Goal: Task Accomplishment & Management: Complete application form

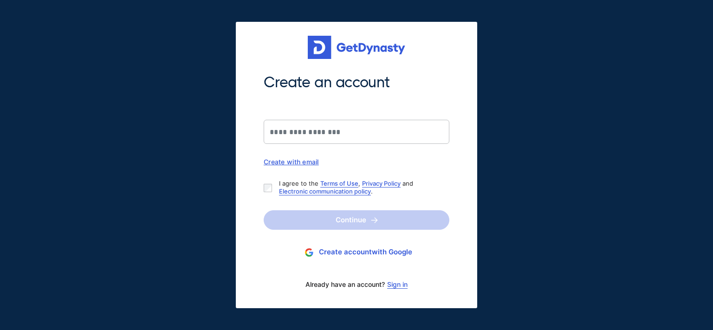
click at [398, 285] on link "Sign in" at bounding box center [397, 284] width 20 height 7
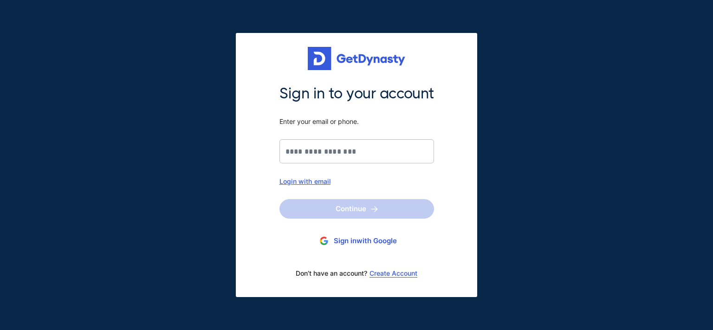
click at [311, 181] on div "Login with email" at bounding box center [357, 181] width 155 height 8
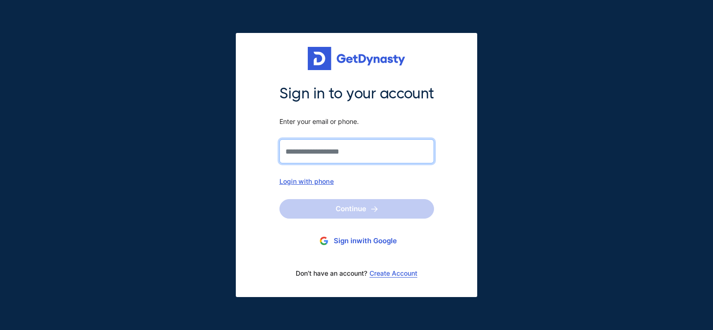
click at [315, 153] on input "Sign in to your account Enter your email or phone." at bounding box center [357, 151] width 155 height 24
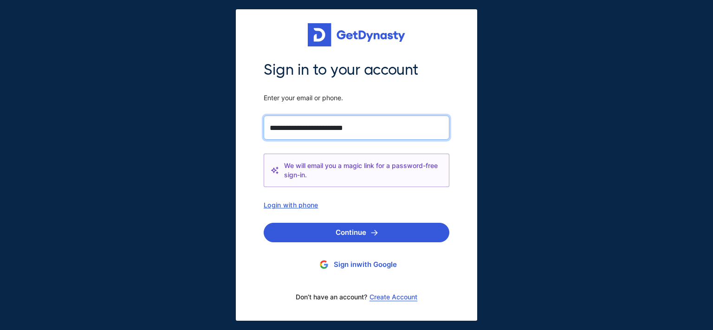
type input "**********"
click at [264, 223] on button "Continue" at bounding box center [357, 233] width 186 height 20
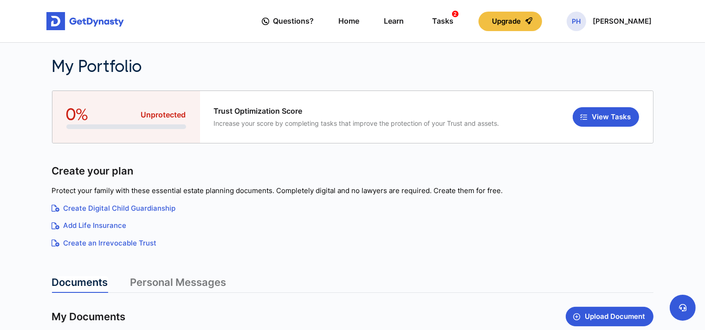
scroll to position [147, 0]
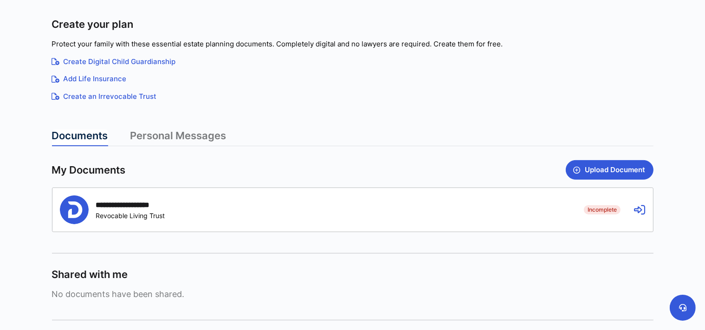
click at [254, 206] on div "**********" at bounding box center [315, 210] width 510 height 29
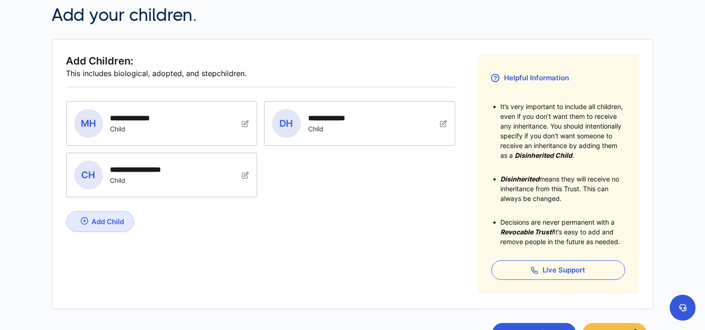
scroll to position [192, 0]
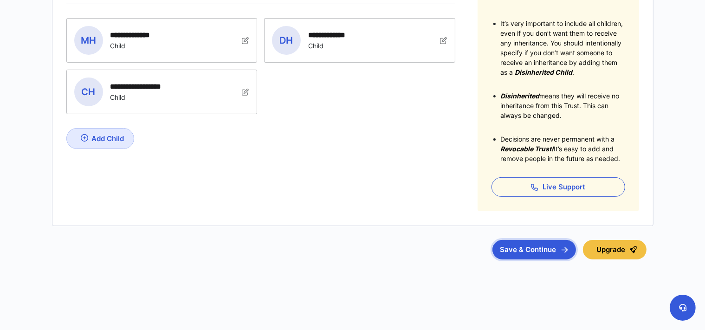
click at [550, 247] on button "Save & Continue" at bounding box center [535, 250] width 84 height 20
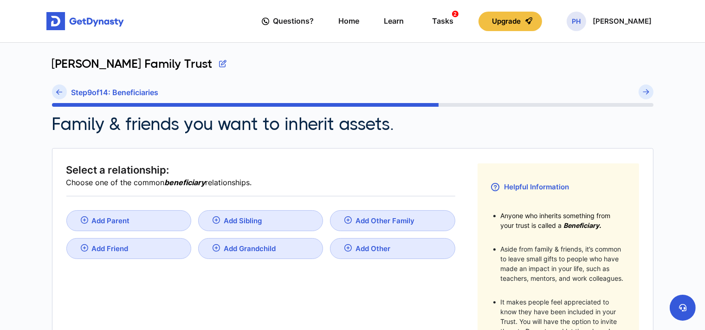
scroll to position [196, 0]
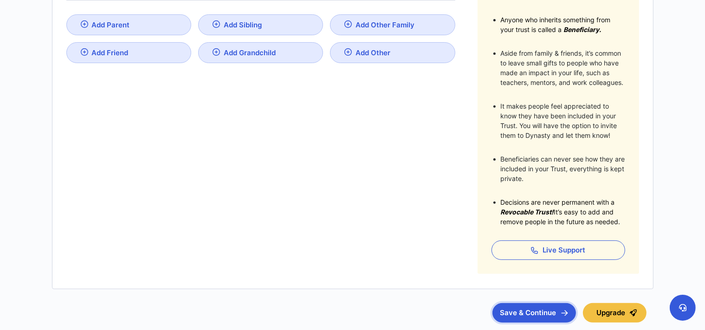
click at [526, 310] on button "Save & Continue" at bounding box center [535, 313] width 84 height 20
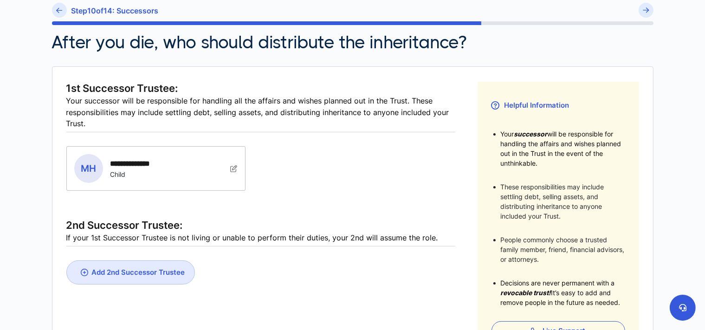
scroll to position [147, 0]
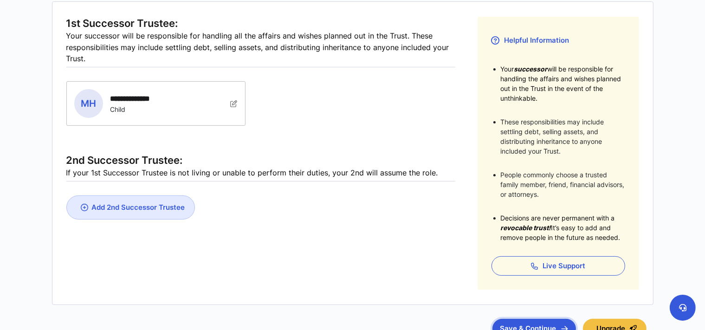
click at [517, 326] on button "Save & Continue" at bounding box center [535, 329] width 84 height 20
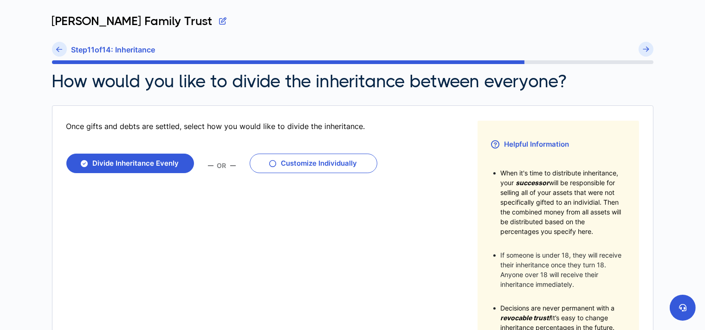
scroll to position [196, 0]
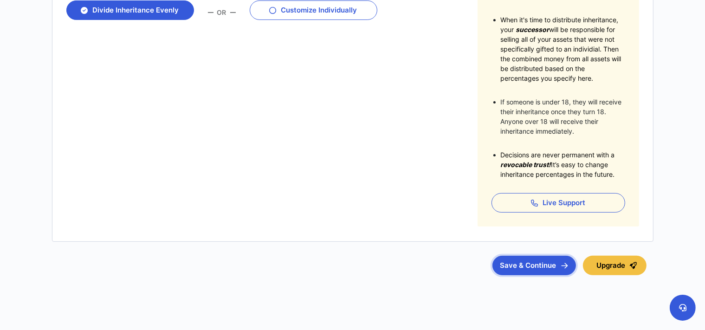
click at [514, 268] on button "Save & Continue" at bounding box center [535, 266] width 84 height 20
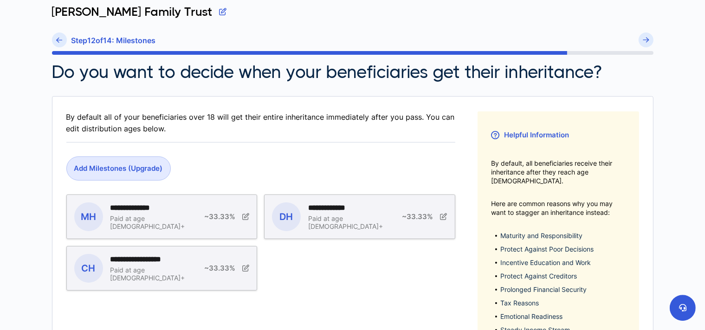
scroll to position [181, 0]
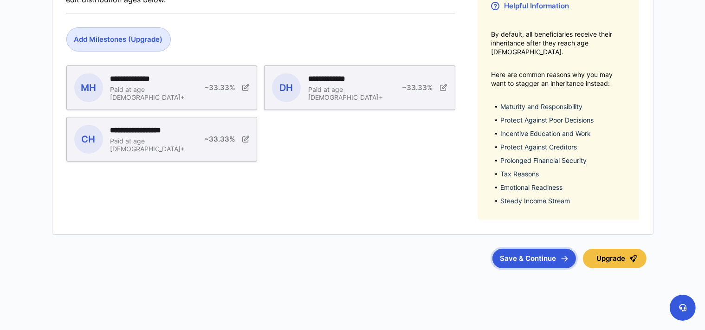
click at [505, 250] on button "Save & Continue" at bounding box center [535, 259] width 84 height 20
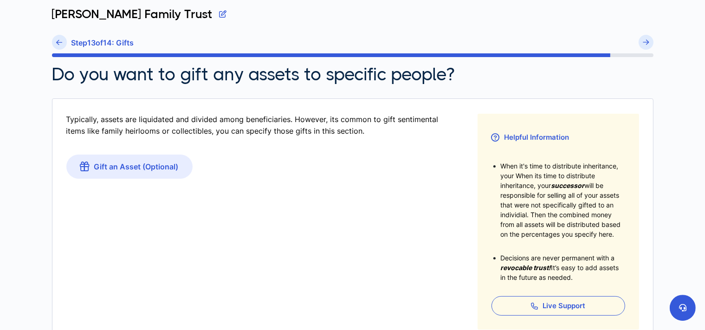
scroll to position [147, 0]
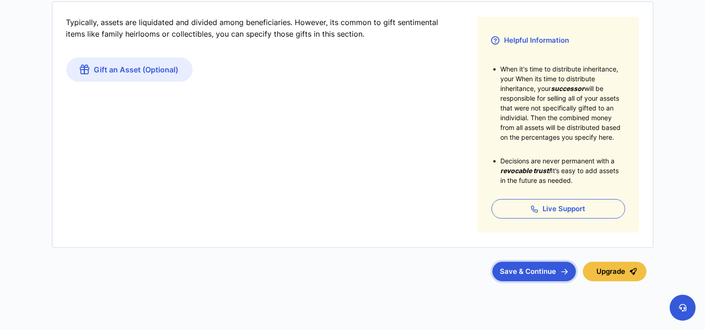
click at [502, 271] on button "Save & Continue" at bounding box center [535, 272] width 84 height 20
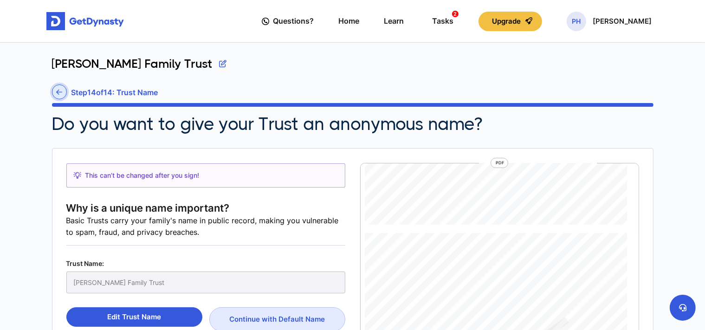
click at [57, 88] on link at bounding box center [59, 92] width 15 height 15
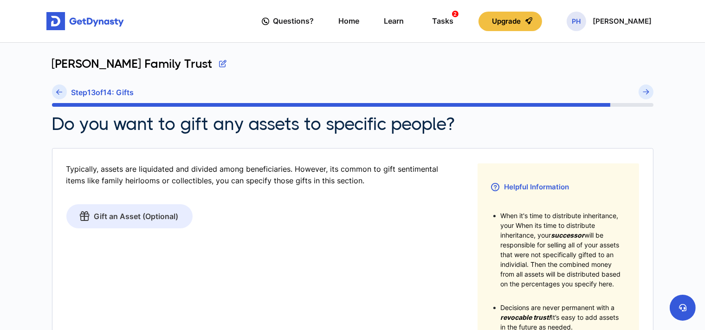
click at [138, 219] on link "Gift an Asset (Optional)" at bounding box center [129, 216] width 126 height 24
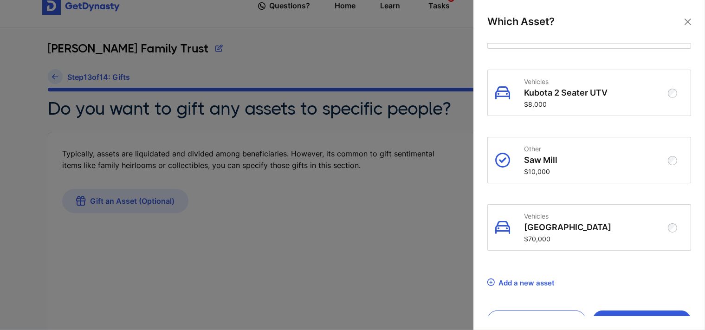
scroll to position [1495, 0]
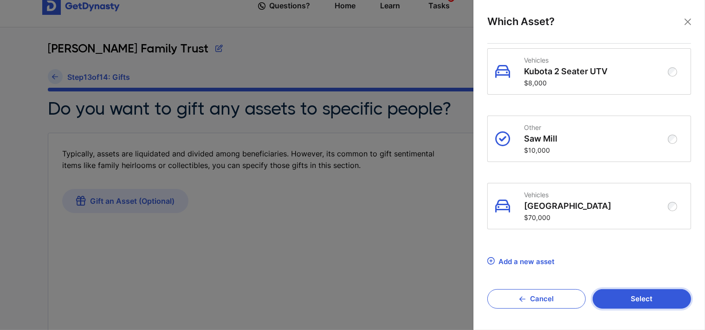
click at [633, 304] on button "Select" at bounding box center [642, 299] width 98 height 20
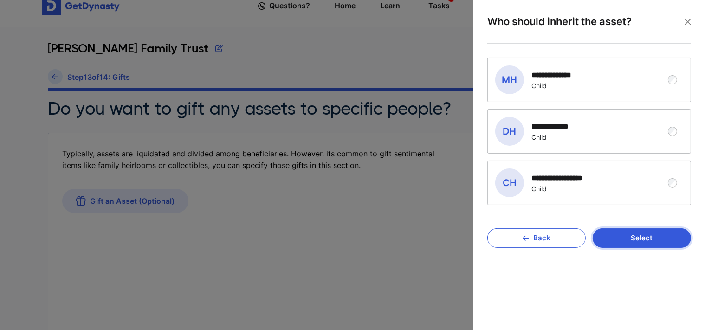
scroll to position [0, 0]
click at [663, 235] on button "Select" at bounding box center [642, 238] width 98 height 20
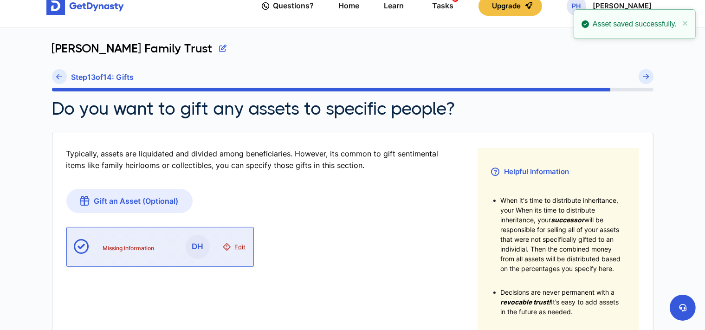
click at [243, 248] on span "Edit" at bounding box center [240, 246] width 11 height 7
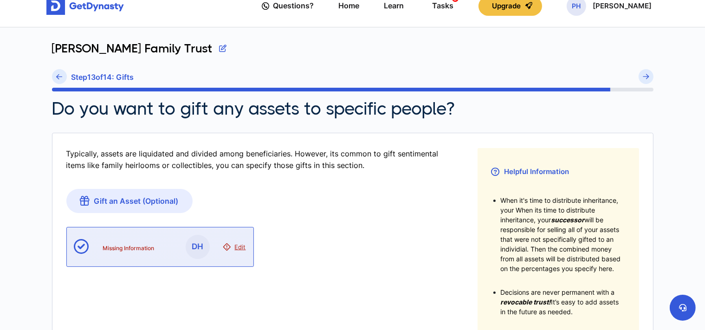
click at [241, 248] on span "Edit" at bounding box center [240, 246] width 11 height 7
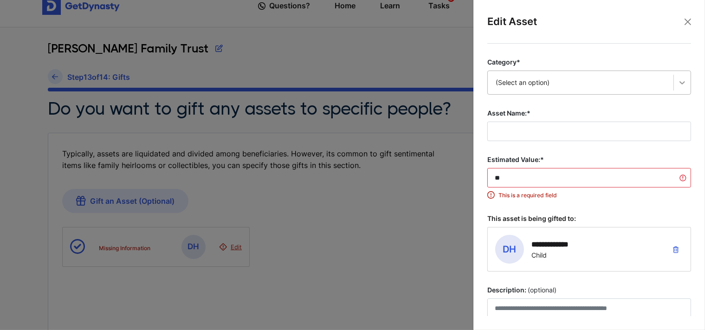
click at [680, 86] on div at bounding box center [682, 82] width 17 height 17
click at [690, 20] on button "Close" at bounding box center [688, 22] width 14 height 14
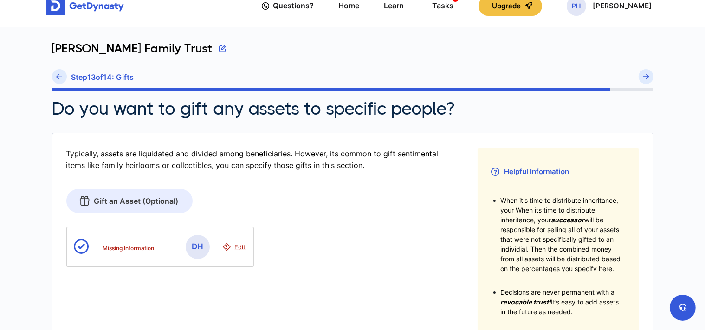
click at [116, 201] on link "Gift an Asset (Optional)" at bounding box center [129, 201] width 126 height 24
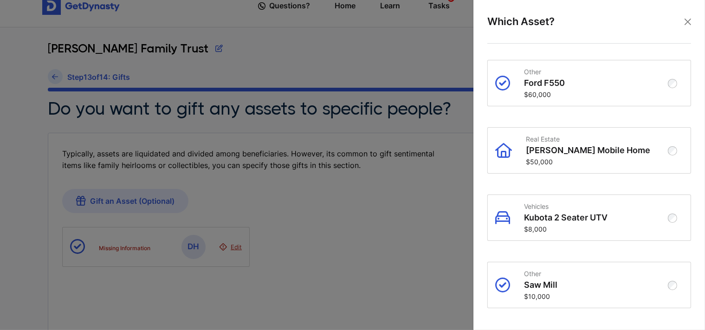
scroll to position [1547, 0]
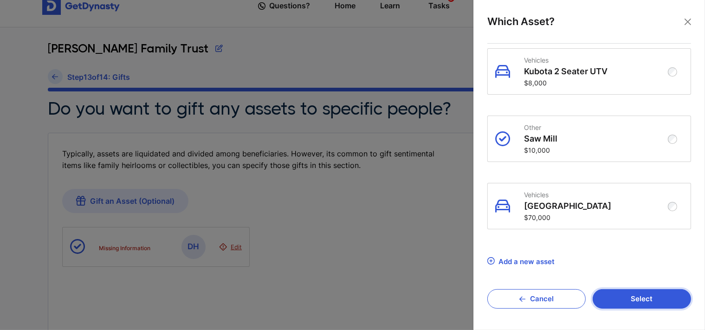
click at [613, 295] on button "Select" at bounding box center [642, 299] width 98 height 20
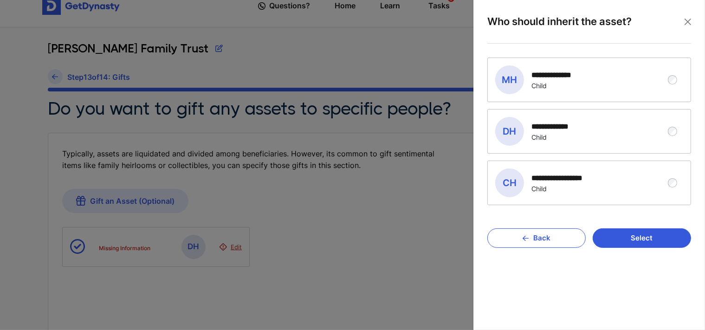
click at [625, 90] on div "**********" at bounding box center [583, 79] width 174 height 29
click at [644, 240] on button "Select" at bounding box center [642, 238] width 98 height 20
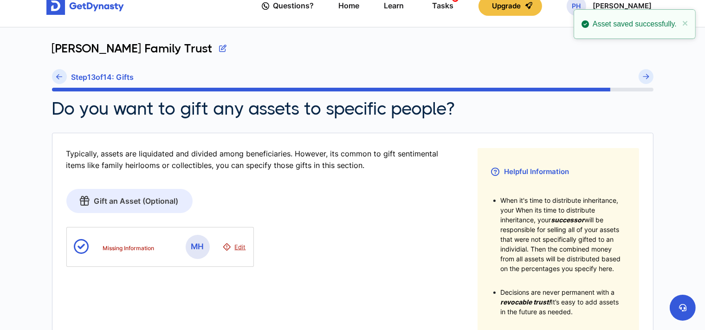
click at [158, 201] on link "Gift an Asset (Optional)" at bounding box center [129, 201] width 126 height 24
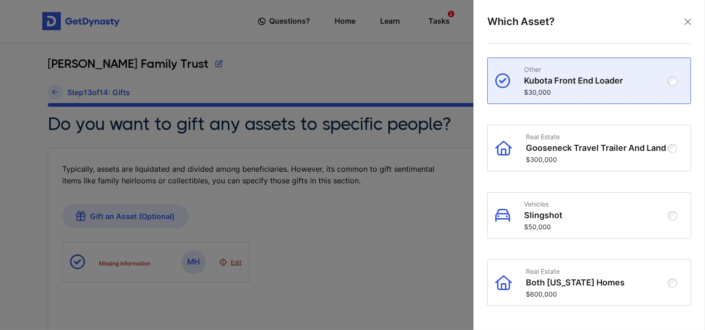
click at [660, 78] on p "Kubota Front End Loader" at bounding box center [596, 81] width 145 height 10
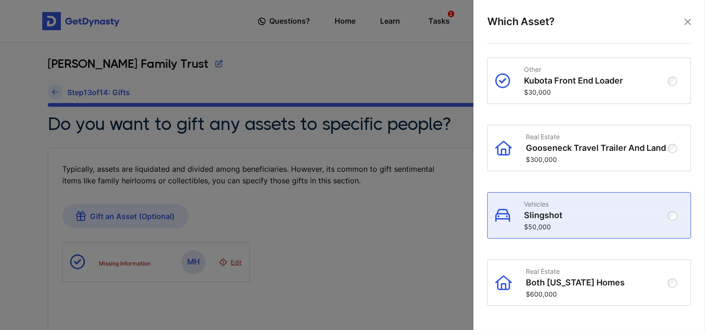
click at [652, 208] on p "Vehicles" at bounding box center [596, 204] width 145 height 8
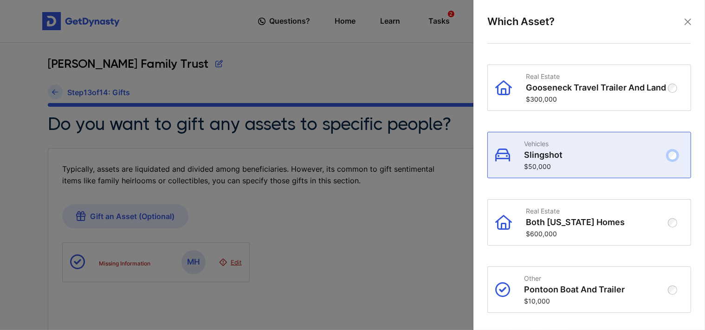
scroll to position [107, 0]
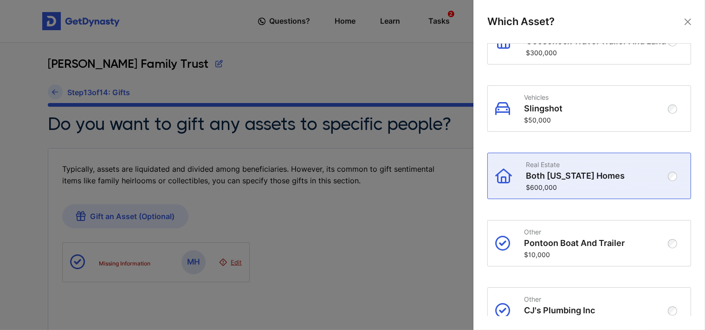
click at [644, 181] on p "Both Arkansas Homes" at bounding box center [598, 176] width 144 height 10
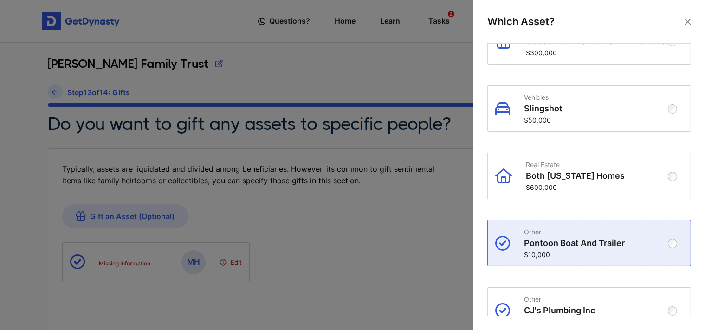
click at [634, 248] on p "Pontoon Boat And Trailer" at bounding box center [596, 243] width 145 height 10
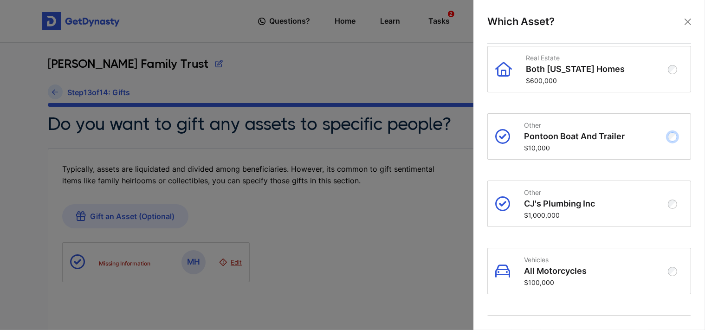
scroll to position [0, 0]
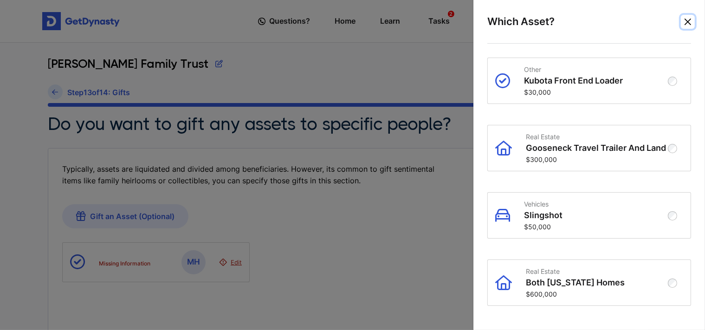
click at [685, 20] on button "Close" at bounding box center [688, 22] width 14 height 14
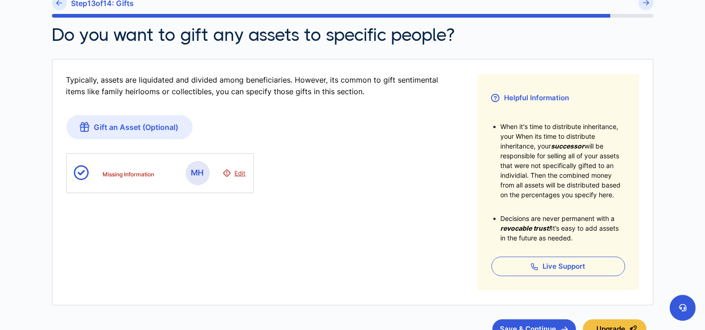
scroll to position [21, 0]
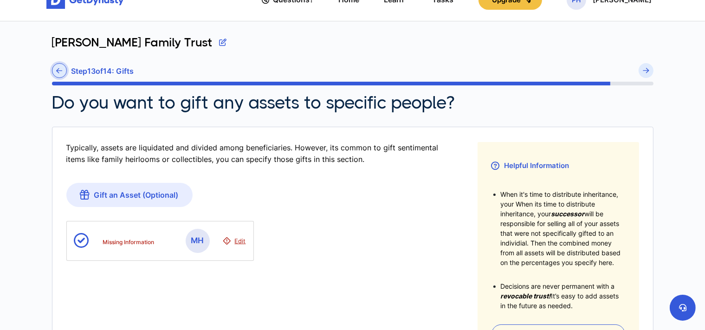
click at [63, 73] on link at bounding box center [59, 70] width 15 height 15
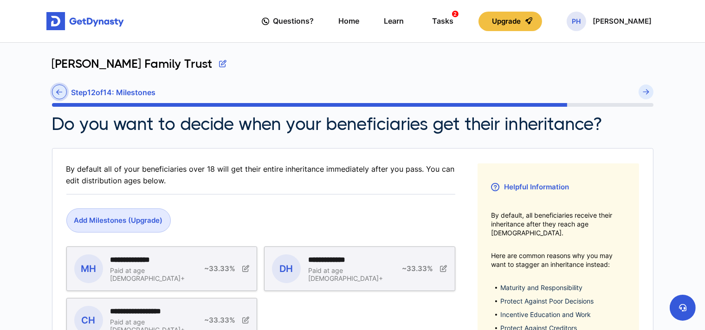
click at [59, 94] on icon at bounding box center [59, 92] width 6 height 7
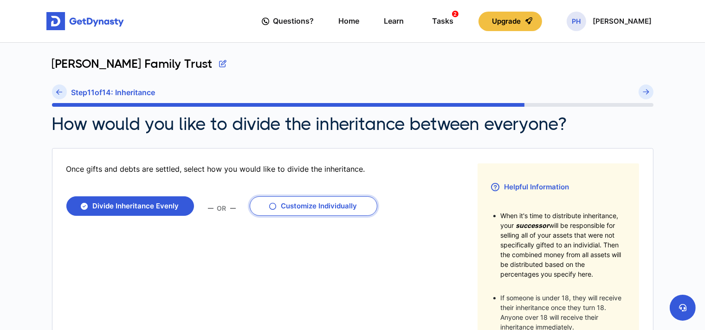
click at [278, 205] on button "Customize Individually" at bounding box center [314, 206] width 128 height 20
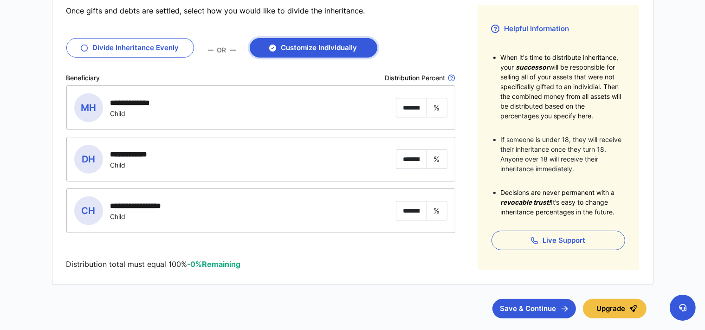
scroll to position [217, 0]
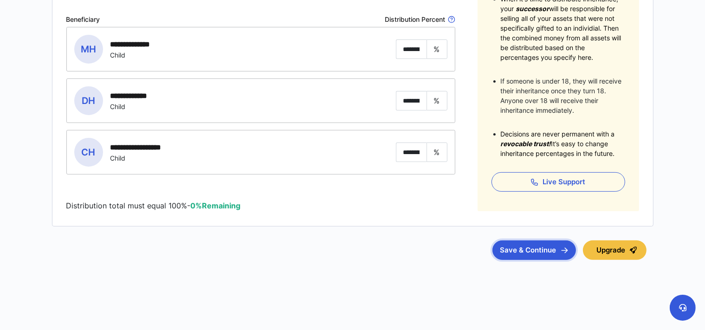
click at [534, 251] on button "Save & Continue" at bounding box center [535, 251] width 84 height 20
click at [530, 253] on button "Save & Continue" at bounding box center [535, 251] width 84 height 20
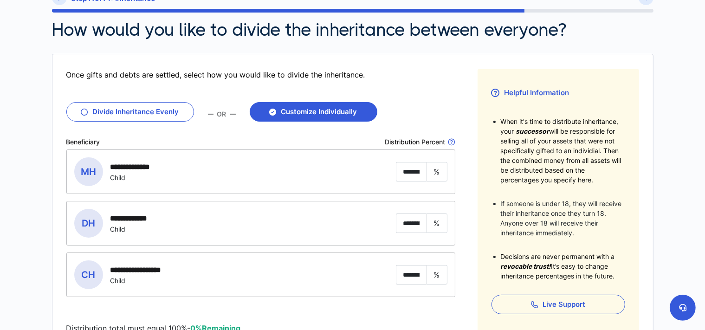
scroll to position [70, 0]
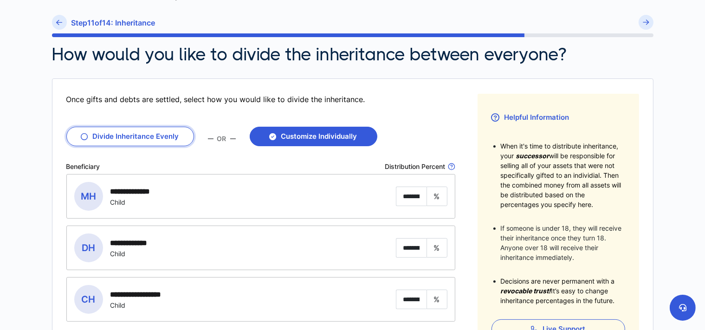
click at [143, 136] on button "Divide Inheritance Evenly" at bounding box center [130, 137] width 128 height 20
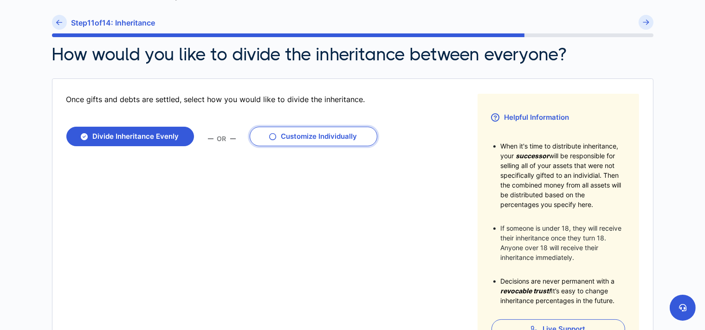
click at [275, 135] on icon "button" at bounding box center [273, 136] width 7 height 7
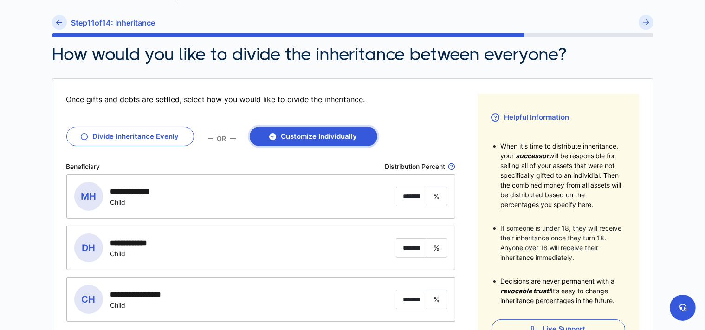
scroll to position [217, 0]
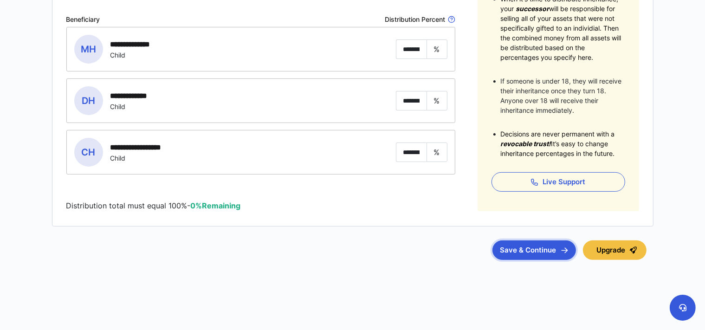
click at [538, 252] on button "Save & Continue" at bounding box center [535, 251] width 84 height 20
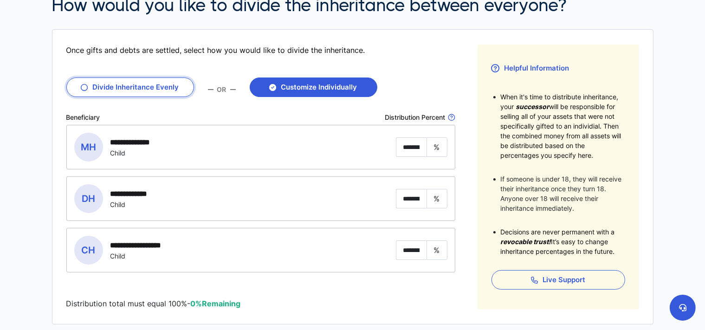
click at [127, 88] on button "Divide Inheritance Evenly" at bounding box center [130, 88] width 128 height 20
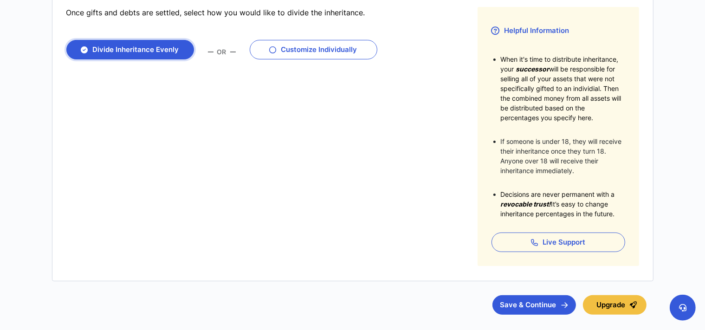
scroll to position [212, 0]
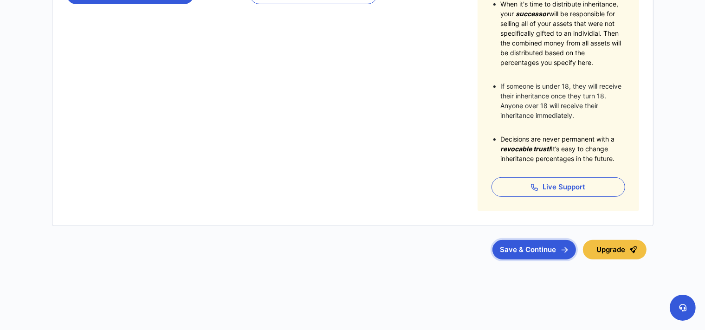
click at [523, 245] on button "Save & Continue" at bounding box center [535, 250] width 84 height 20
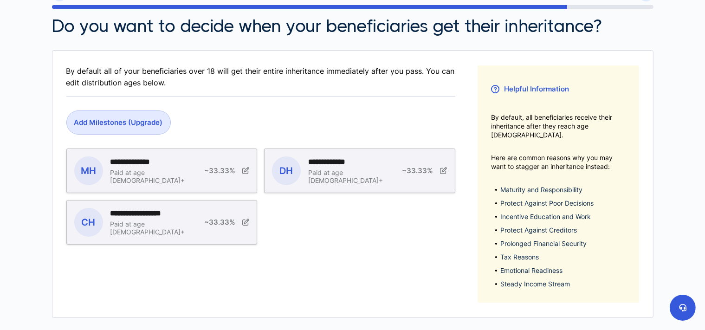
scroll to position [181, 0]
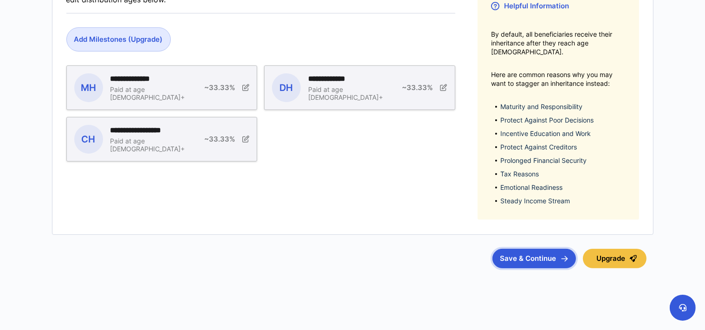
click at [513, 249] on button "Save & Continue" at bounding box center [535, 259] width 84 height 20
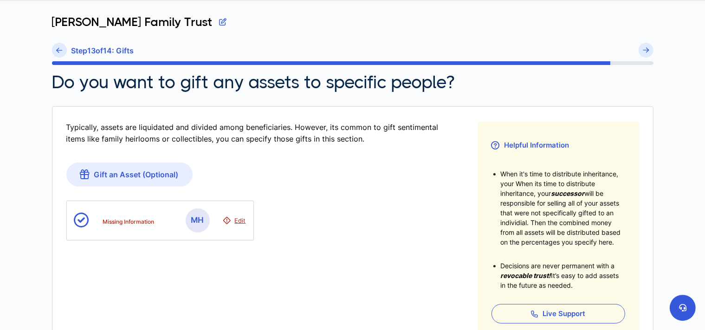
scroll to position [98, 0]
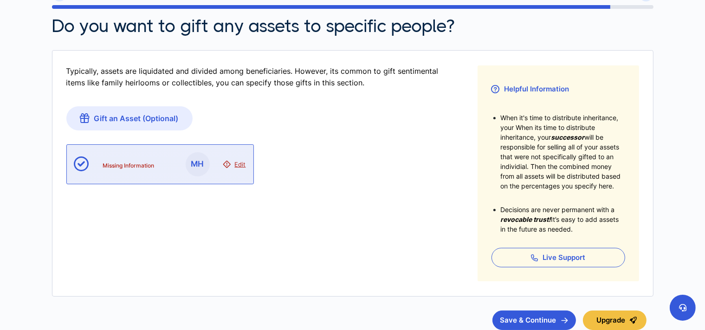
click at [244, 165] on span "Edit" at bounding box center [240, 164] width 11 height 7
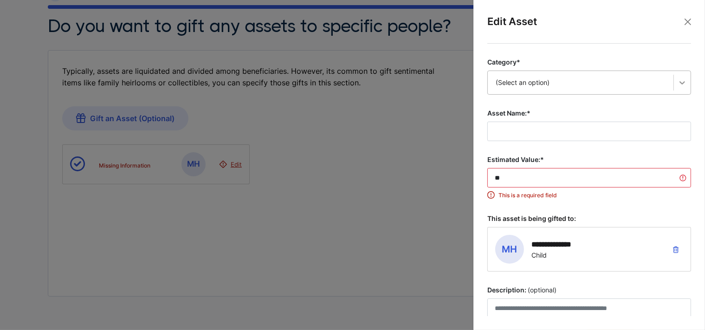
click at [678, 86] on icon at bounding box center [682, 82] width 9 height 9
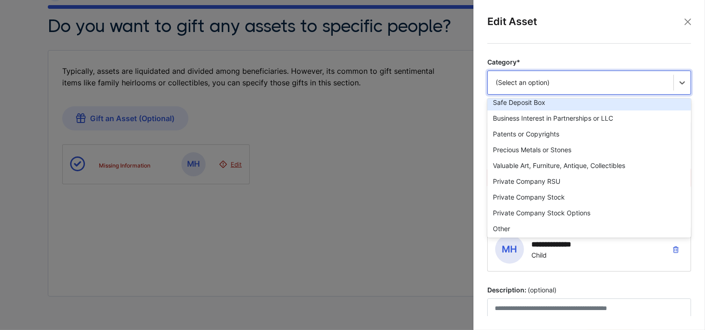
scroll to position [180, 0]
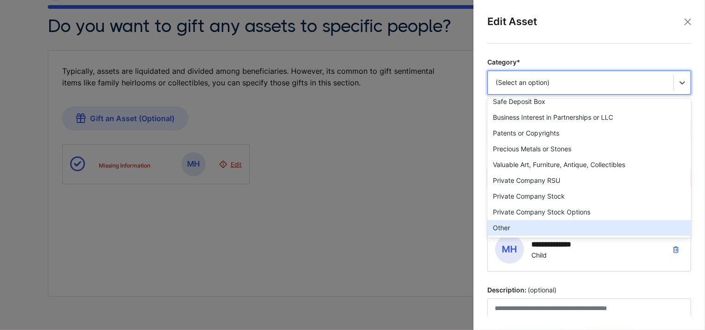
click at [586, 227] on div "Other" at bounding box center [590, 228] width 204 height 16
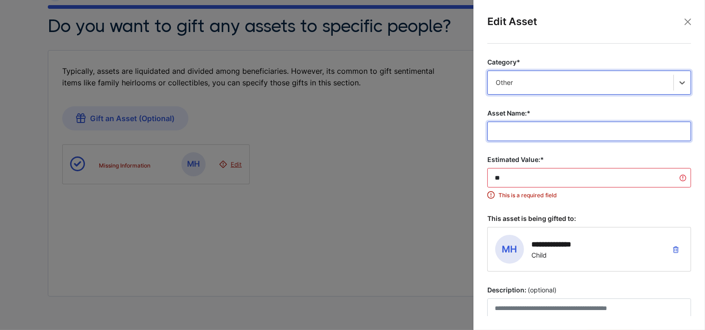
click at [558, 127] on input "Asset Name:*" at bounding box center [590, 132] width 204 height 20
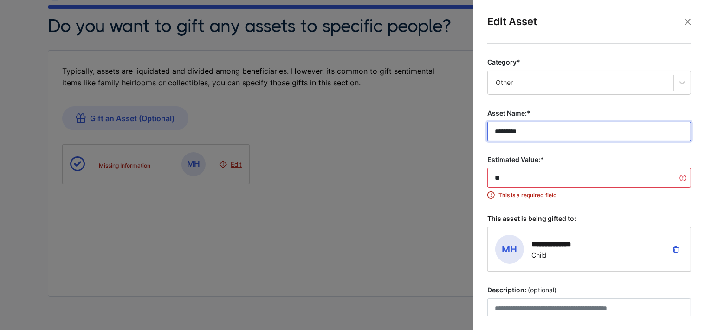
type input "*********"
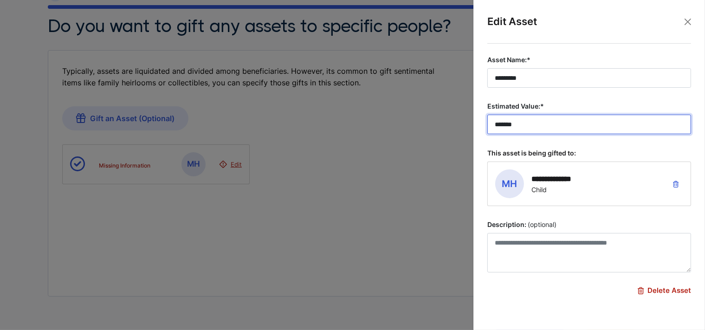
scroll to position [81, 0]
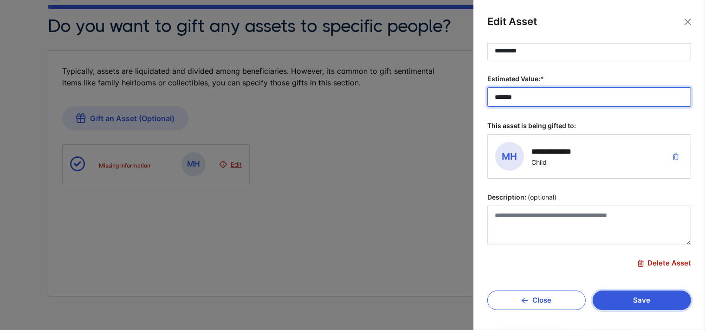
type input "*******"
click at [627, 296] on button "Save" at bounding box center [642, 301] width 98 height 20
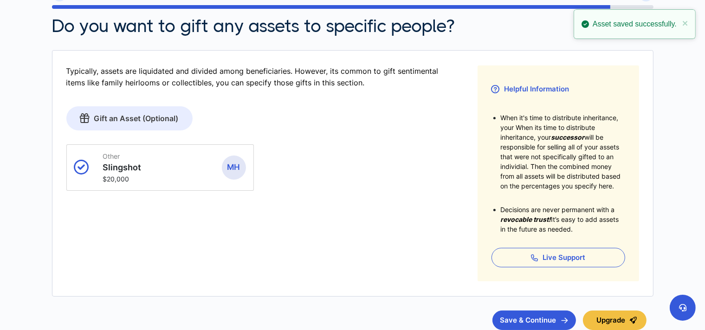
click at [153, 117] on link "Gift an Asset (Optional)" at bounding box center [129, 118] width 126 height 24
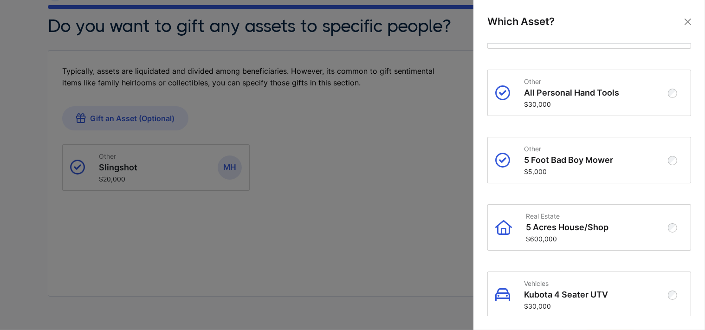
scroll to position [535, 0]
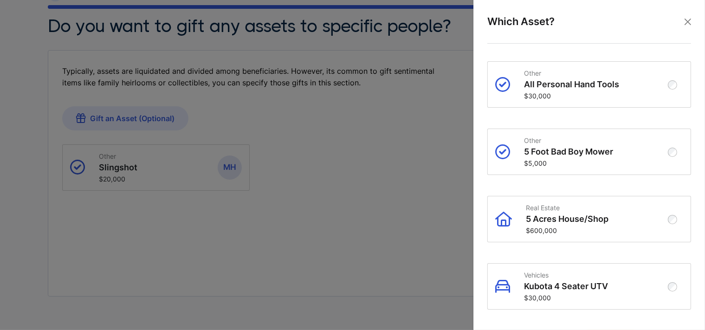
click at [616, 224] on p "5 Acres House/Shop" at bounding box center [598, 219] width 144 height 10
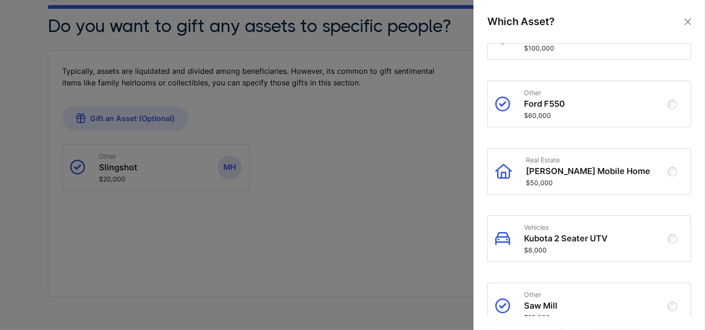
scroll to position [1563, 0]
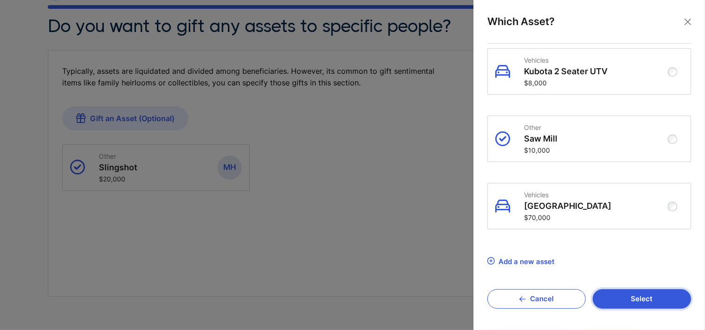
click at [642, 304] on button "Select" at bounding box center [642, 299] width 98 height 20
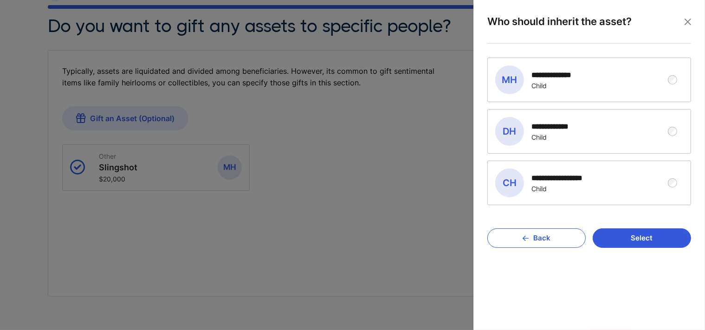
click at [606, 132] on div "**********" at bounding box center [583, 131] width 174 height 29
click at [614, 241] on button "Select" at bounding box center [642, 238] width 98 height 20
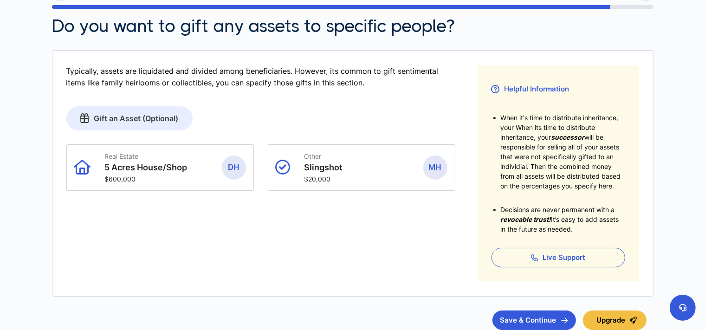
click at [154, 118] on link "Gift an Asset (Optional)" at bounding box center [129, 118] width 126 height 24
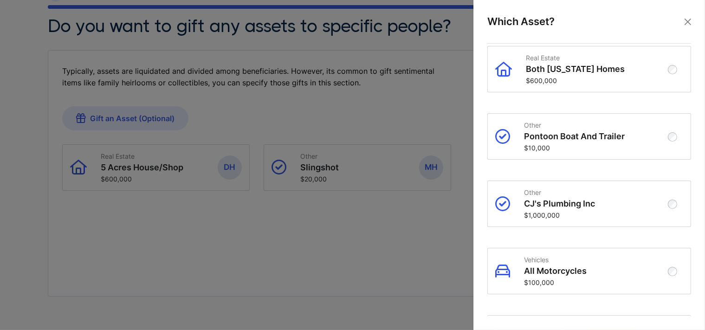
scroll to position [321, 0]
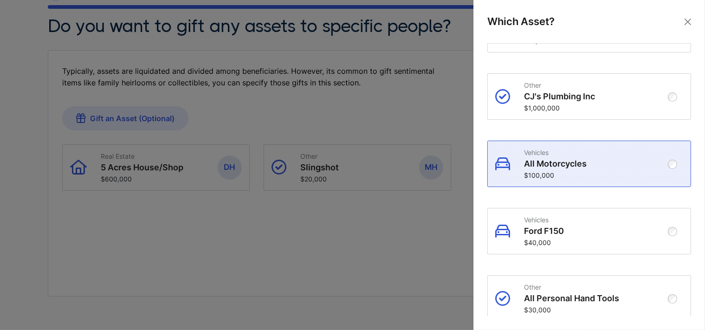
click at [633, 169] on p "All Motorcycles" at bounding box center [596, 164] width 145 height 10
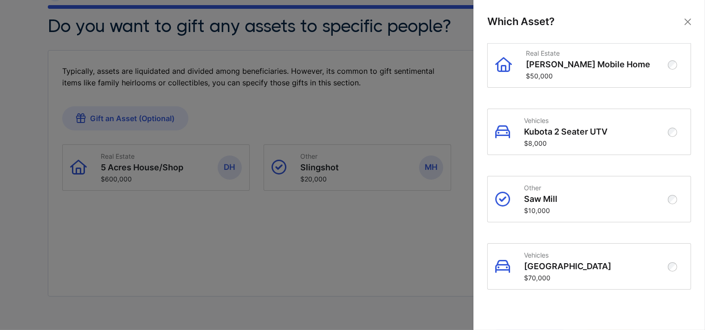
scroll to position [1563, 0]
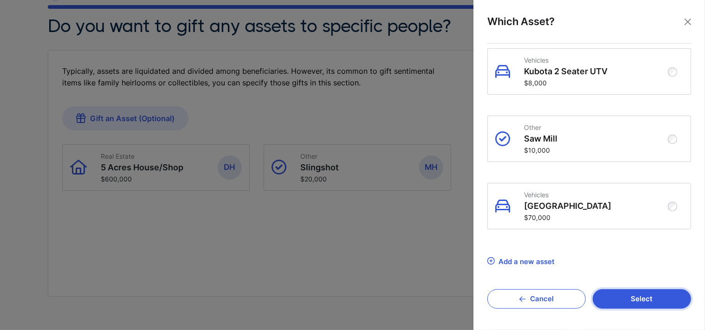
click at [649, 297] on button "Select" at bounding box center [642, 299] width 98 height 20
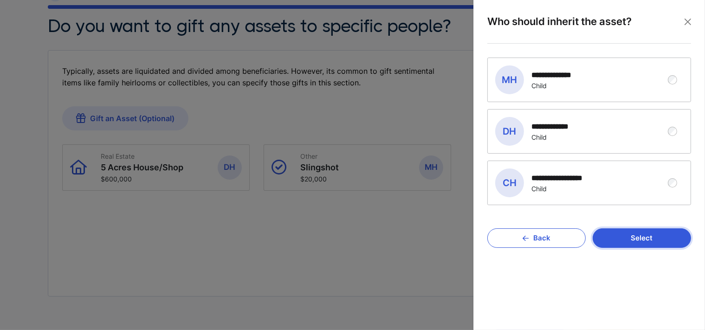
scroll to position [0, 0]
click at [601, 176] on div "**********" at bounding box center [583, 183] width 174 height 29
click at [618, 238] on button "Select" at bounding box center [642, 238] width 98 height 20
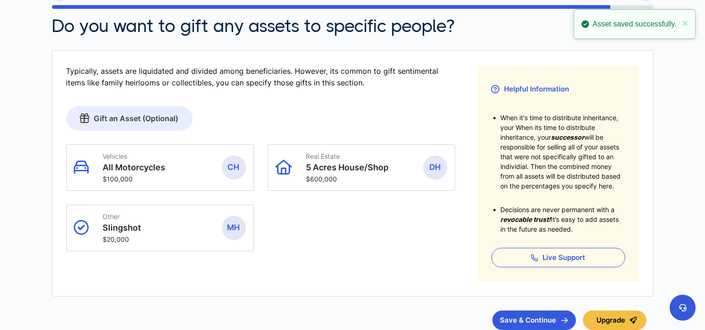
click at [153, 116] on link "Gift an Asset (Optional)" at bounding box center [129, 118] width 126 height 24
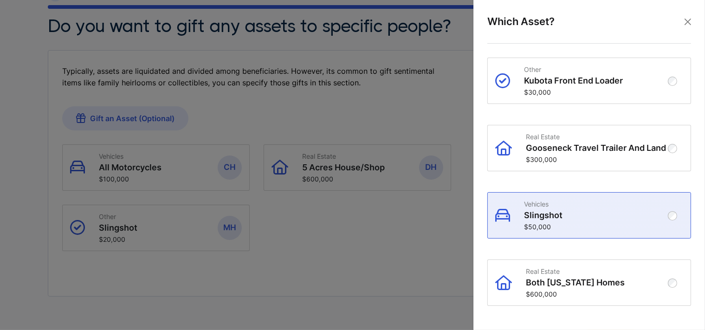
click at [635, 208] on p "Vehicles" at bounding box center [596, 204] width 145 height 8
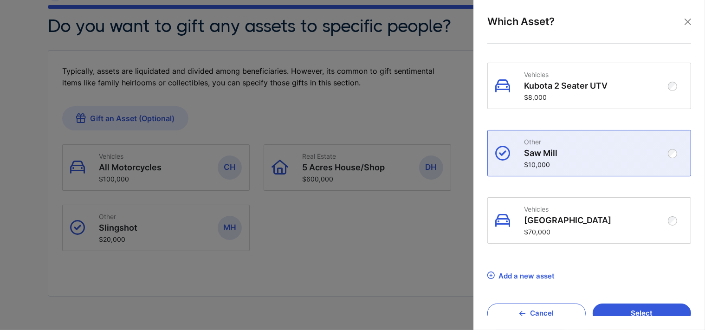
scroll to position [1563, 0]
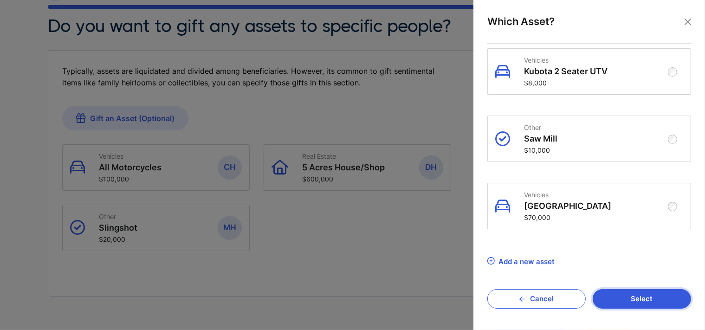
click at [645, 298] on button "Select" at bounding box center [642, 299] width 98 height 20
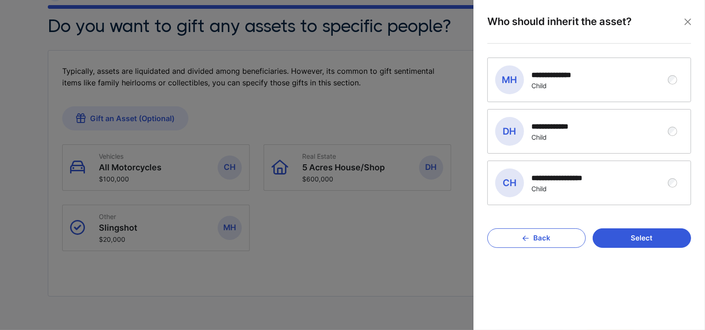
click at [595, 91] on div "**********" at bounding box center [583, 79] width 174 height 29
click at [633, 244] on button "Select" at bounding box center [642, 238] width 98 height 20
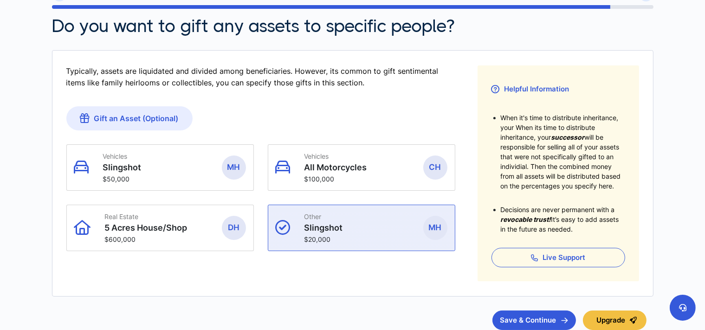
click at [381, 232] on p "Slingshot" at bounding box center [357, 228] width 105 height 10
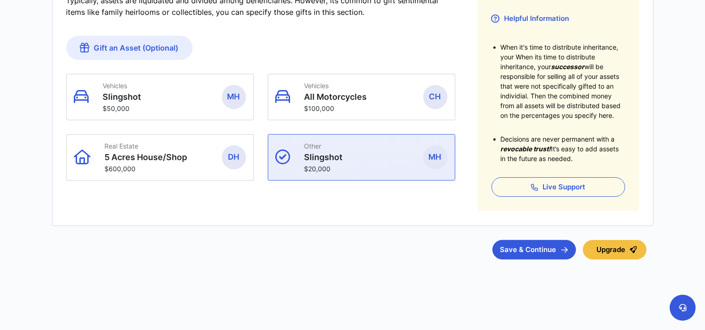
click at [365, 157] on p "Slingshot" at bounding box center [357, 157] width 105 height 10
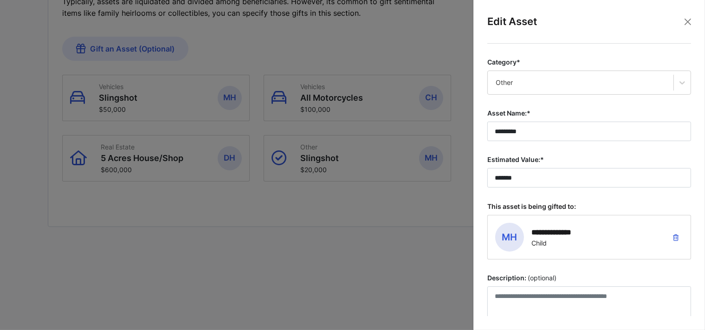
scroll to position [81, 0]
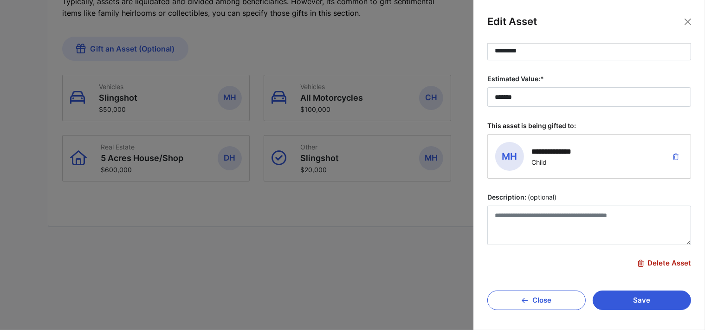
click at [651, 261] on span "Delete Asset" at bounding box center [664, 263] width 53 height 8
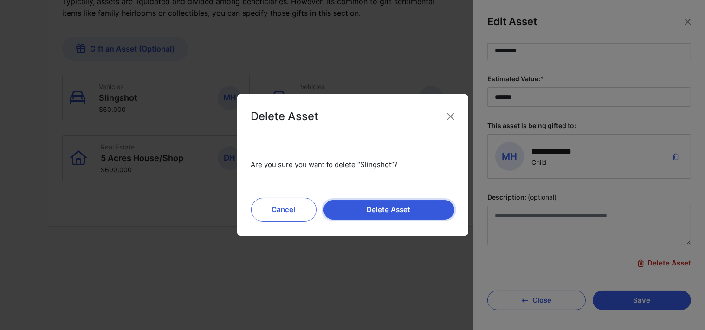
click at [349, 205] on button "Delete Asset" at bounding box center [389, 210] width 131 height 20
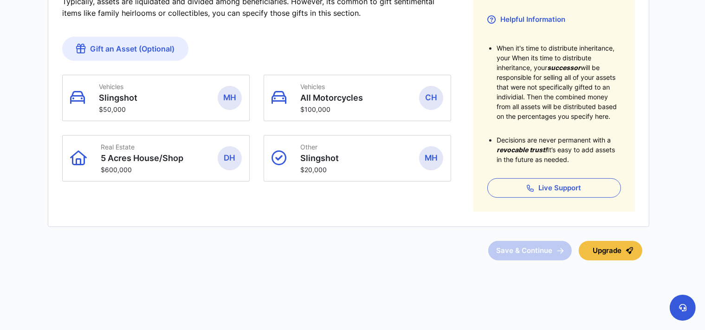
scroll to position [9, 0]
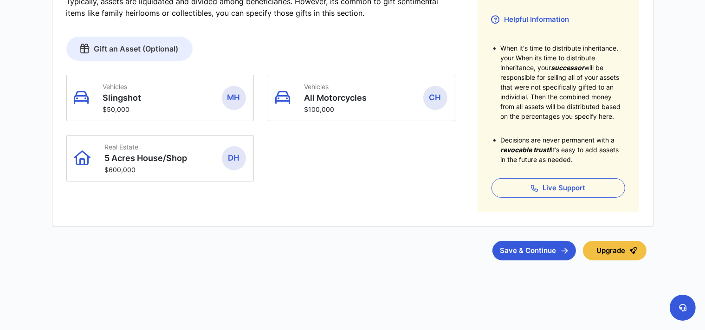
click at [161, 49] on link "Gift an Asset (Optional)" at bounding box center [129, 49] width 126 height 24
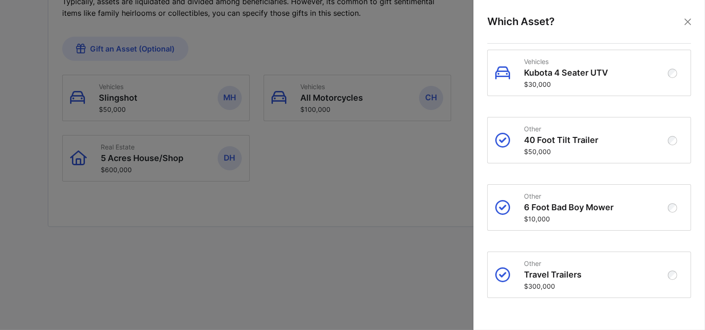
scroll to position [802, 0]
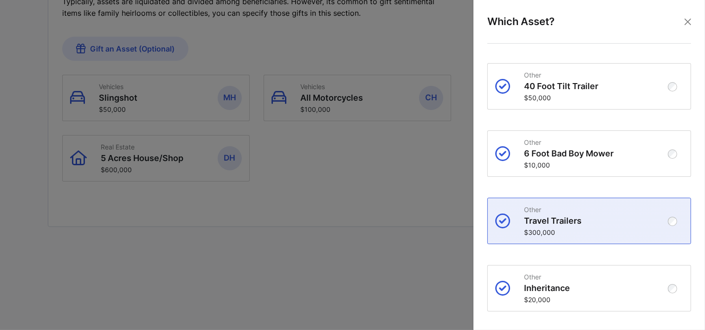
click at [601, 236] on p "$300,000" at bounding box center [596, 232] width 145 height 8
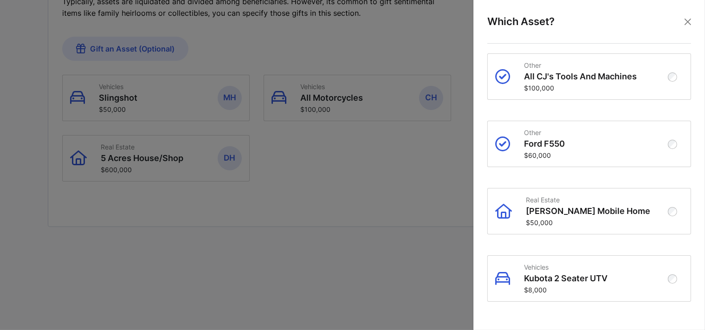
scroll to position [1495, 0]
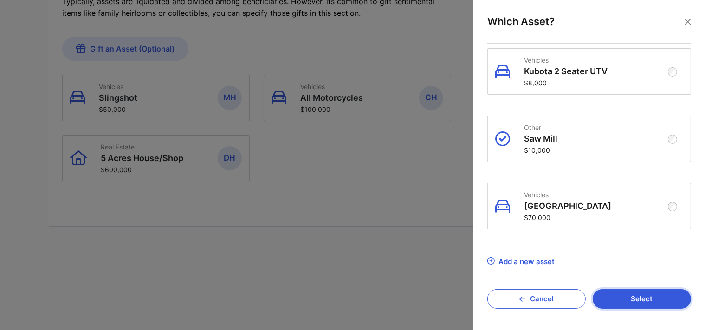
click at [612, 296] on button "Select" at bounding box center [642, 299] width 98 height 20
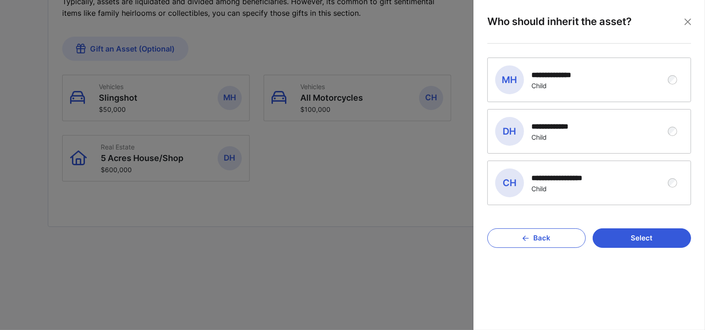
click at [549, 170] on div "**********" at bounding box center [583, 183] width 174 height 29
click at [626, 239] on button "Select" at bounding box center [642, 238] width 98 height 20
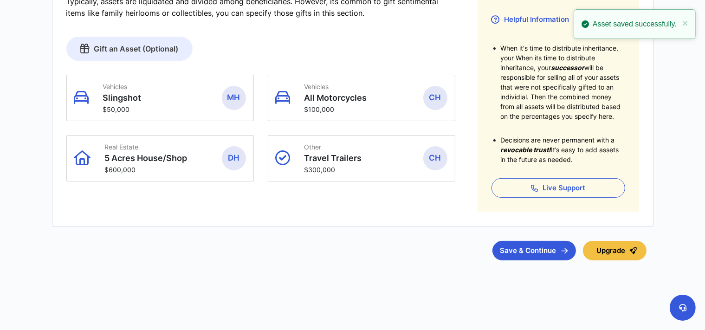
click at [164, 47] on link "Gift an Asset (Optional)" at bounding box center [129, 49] width 126 height 24
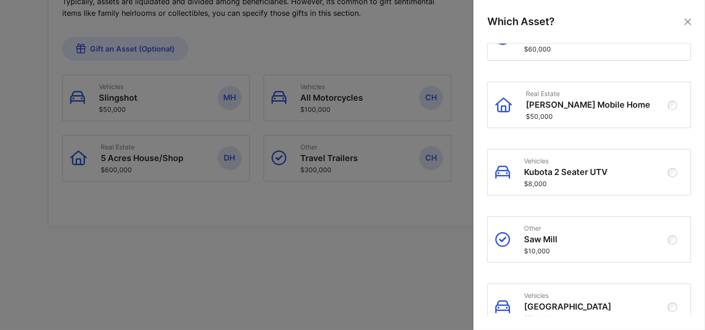
scroll to position [1391, 0]
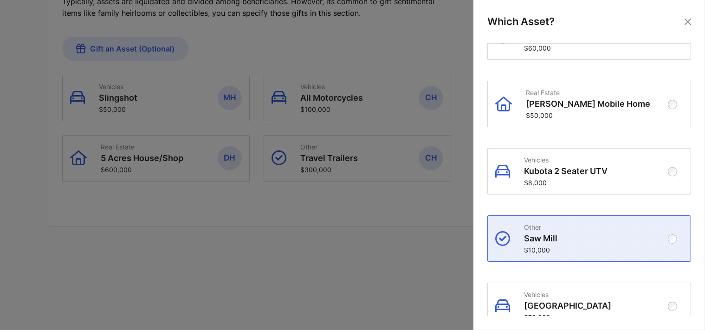
click at [613, 237] on div "Other Saw Mill $10,000" at bounding box center [596, 238] width 145 height 31
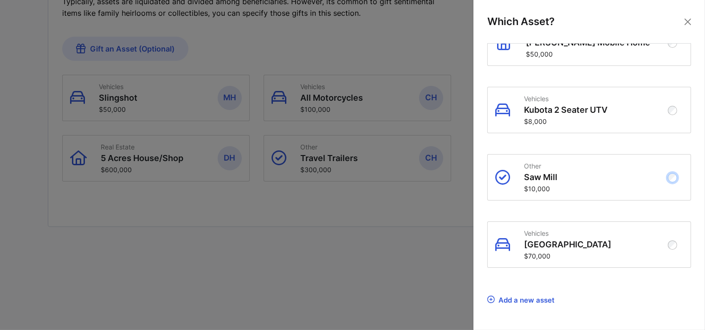
scroll to position [1495, 0]
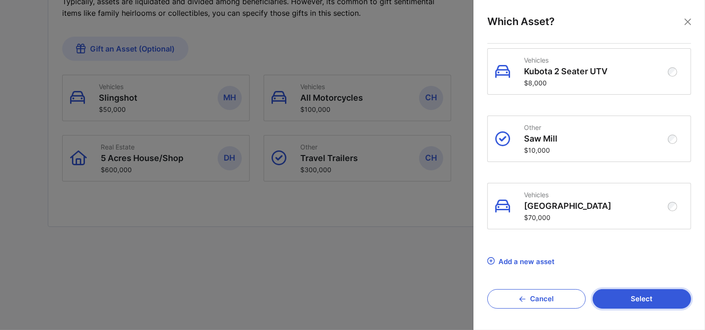
click at [636, 298] on button "Select" at bounding box center [642, 299] width 98 height 20
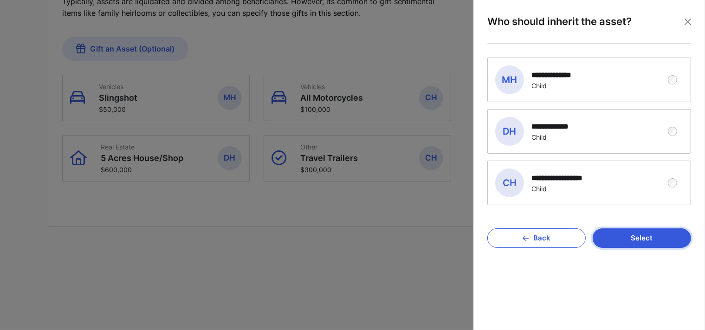
scroll to position [0, 0]
click at [583, 174] on div "**********" at bounding box center [567, 178] width 70 height 9
click at [616, 238] on button "Select" at bounding box center [642, 238] width 98 height 20
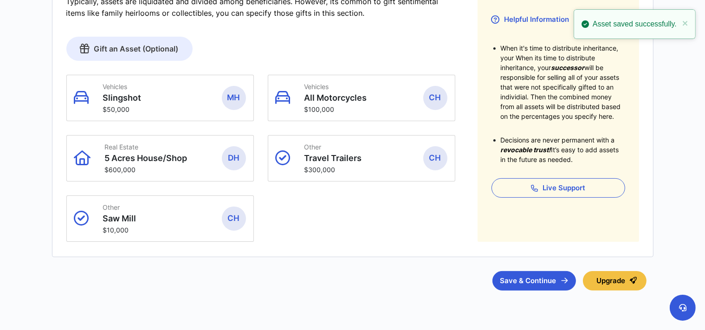
click at [140, 46] on link "Gift an Asset (Optional)" at bounding box center [129, 49] width 126 height 24
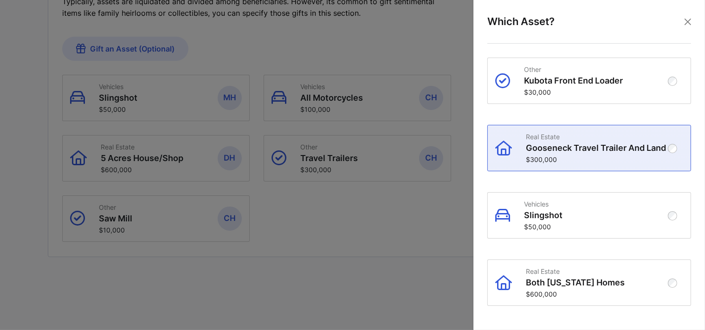
click at [610, 153] on p "Gooseneck Travel Trailer And Land" at bounding box center [598, 148] width 144 height 10
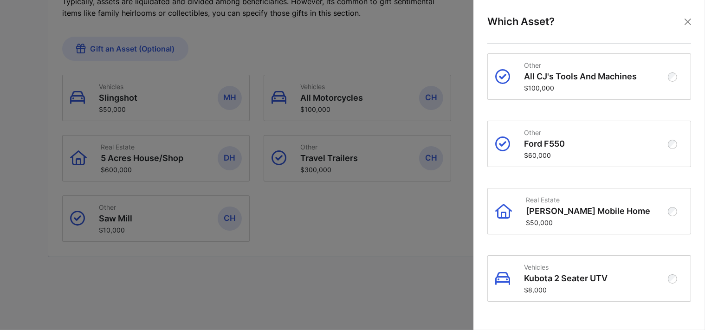
scroll to position [1495, 0]
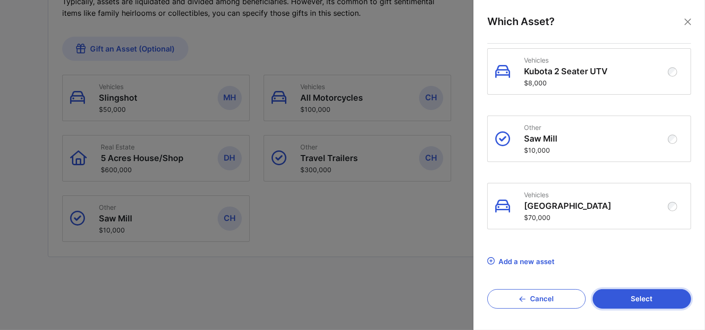
click at [634, 296] on button "Select" at bounding box center [642, 299] width 98 height 20
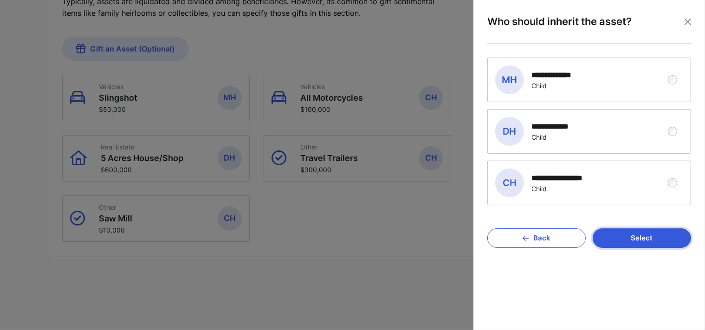
scroll to position [0, 0]
click at [565, 83] on div "Child" at bounding box center [559, 86] width 54 height 8
click at [612, 241] on button "Select" at bounding box center [642, 238] width 98 height 20
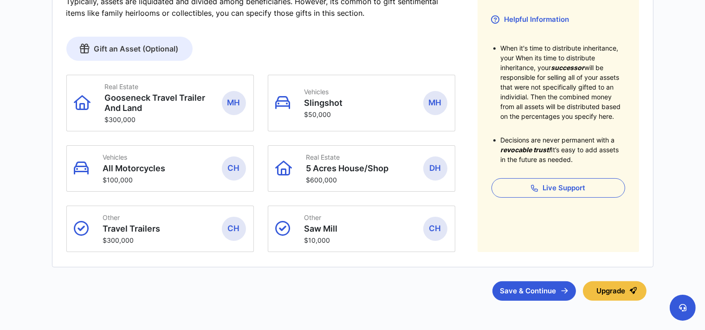
click at [146, 49] on link "Gift an Asset (Optional)" at bounding box center [129, 49] width 126 height 24
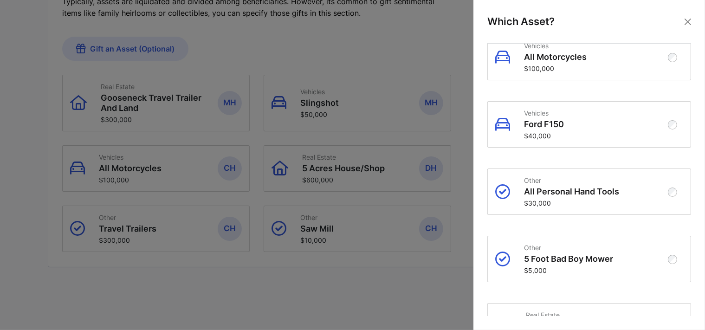
scroll to position [481, 0]
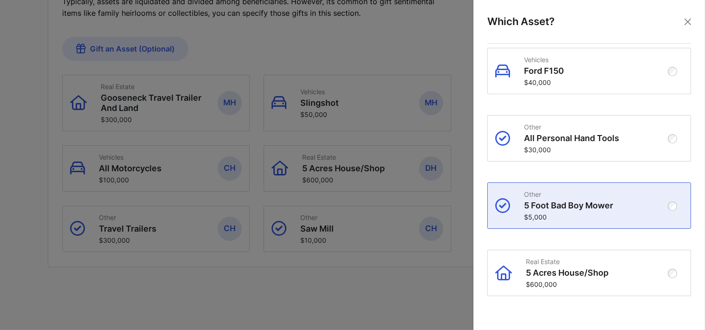
click at [620, 198] on p "Other" at bounding box center [596, 194] width 145 height 8
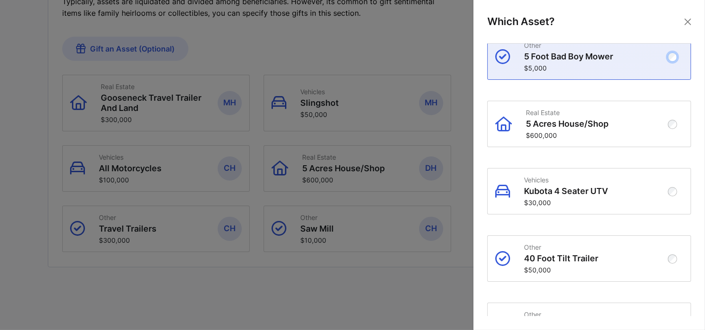
scroll to position [642, 0]
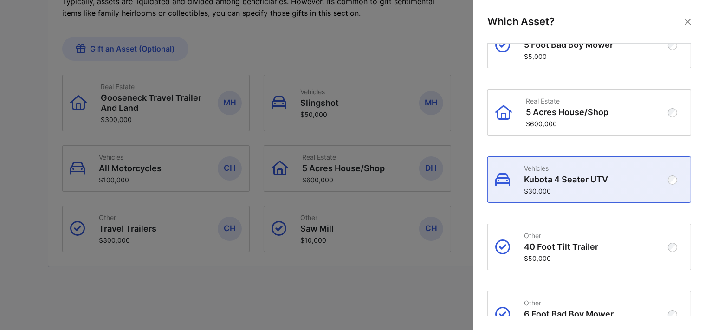
click at [612, 185] on p "Kubota 4 Seater UTV" at bounding box center [596, 180] width 145 height 10
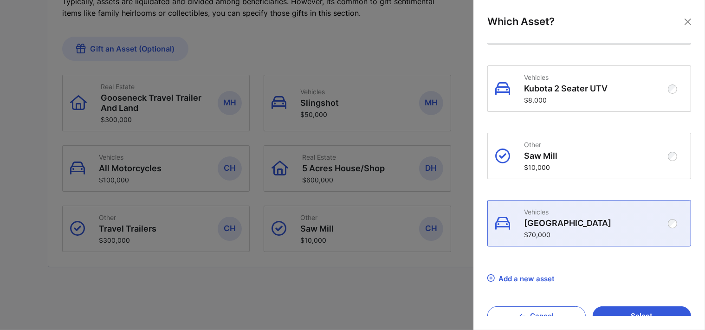
scroll to position [1495, 0]
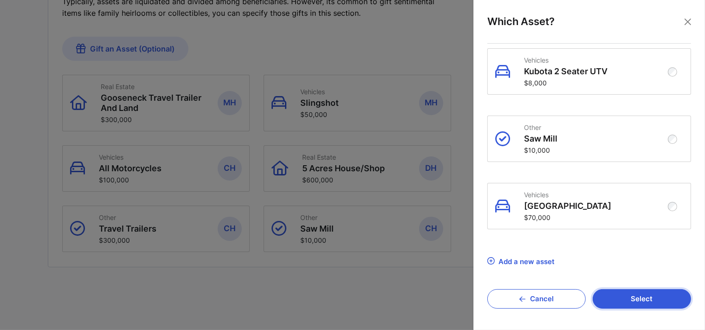
click at [642, 296] on button "Select" at bounding box center [642, 299] width 98 height 20
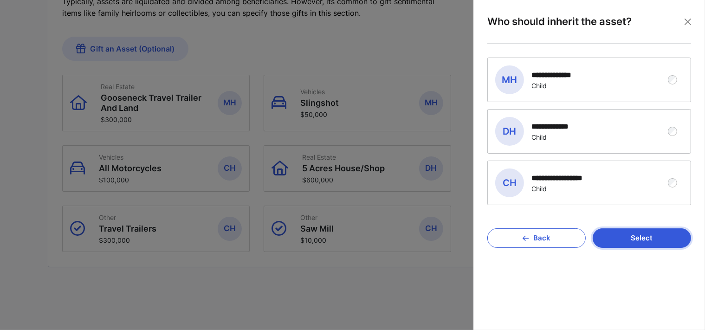
scroll to position [0, 0]
click at [571, 88] on div "Child" at bounding box center [559, 86] width 54 height 8
click at [610, 241] on button "Select" at bounding box center [642, 238] width 98 height 20
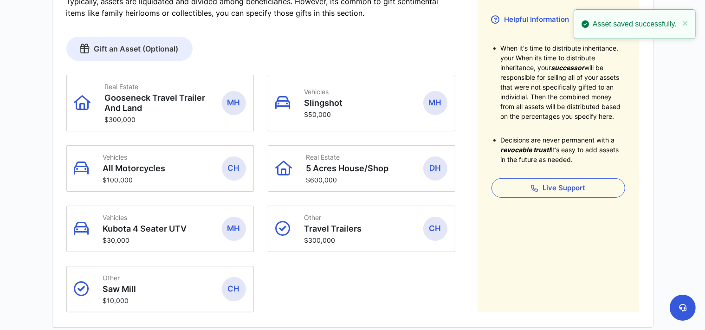
click at [151, 46] on link "Gift an Asset (Optional)" at bounding box center [129, 49] width 126 height 24
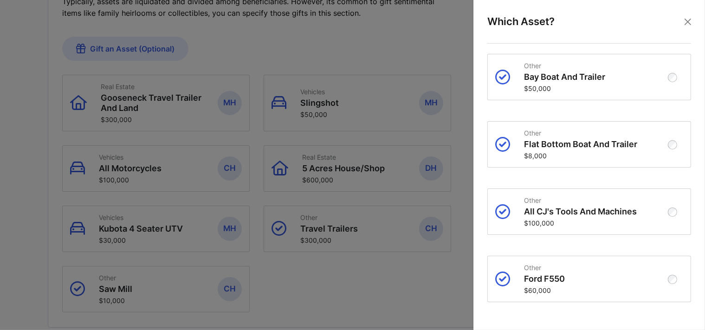
scroll to position [1177, 0]
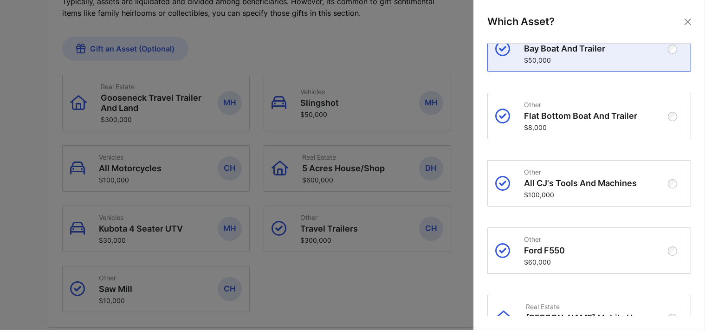
click at [601, 54] on p "Bay Boat And Trailer" at bounding box center [596, 49] width 145 height 10
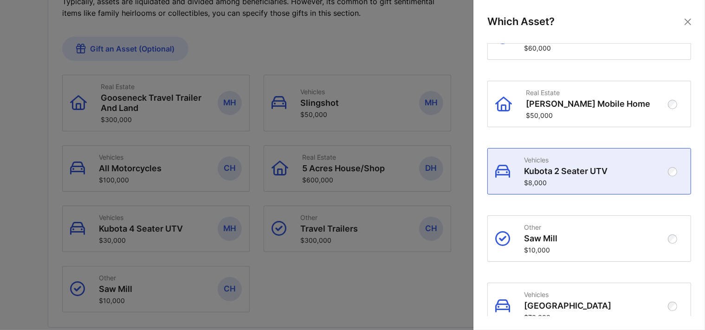
scroll to position [1495, 0]
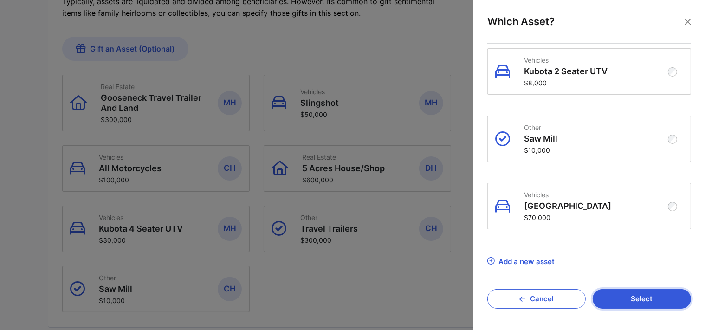
click at [627, 294] on button "Select" at bounding box center [642, 299] width 98 height 20
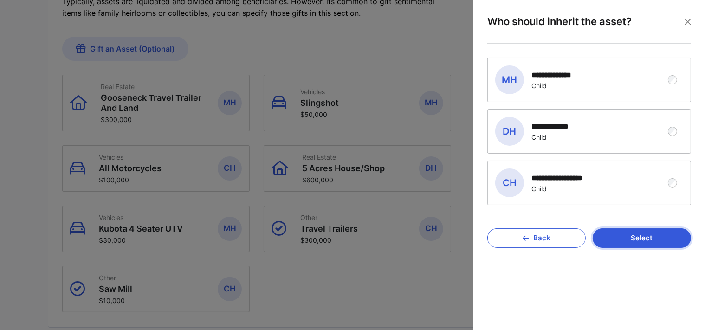
scroll to position [0, 0]
click at [550, 85] on div "Child" at bounding box center [559, 86] width 54 height 8
click at [649, 237] on button "Select" at bounding box center [642, 238] width 98 height 20
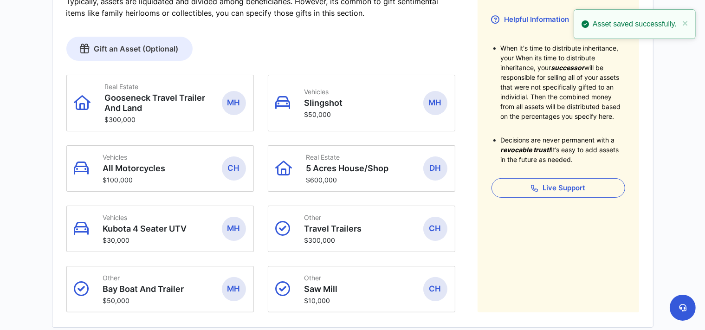
click at [143, 50] on link "Gift an Asset (Optional)" at bounding box center [129, 49] width 126 height 24
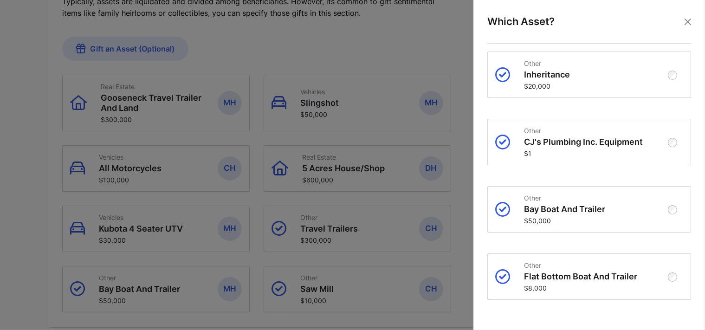
scroll to position [1123, 0]
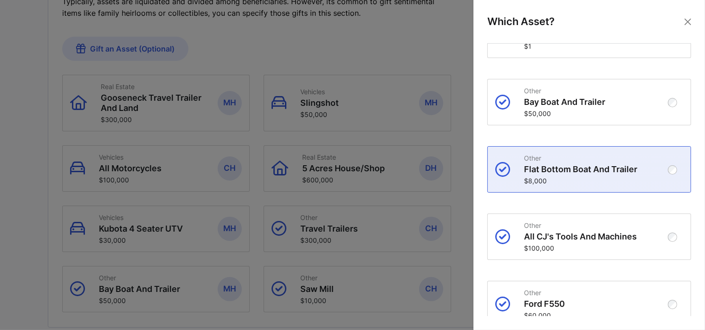
click at [540, 169] on div "Other Flat Bottom Boat And Trailer $8,000" at bounding box center [596, 169] width 145 height 31
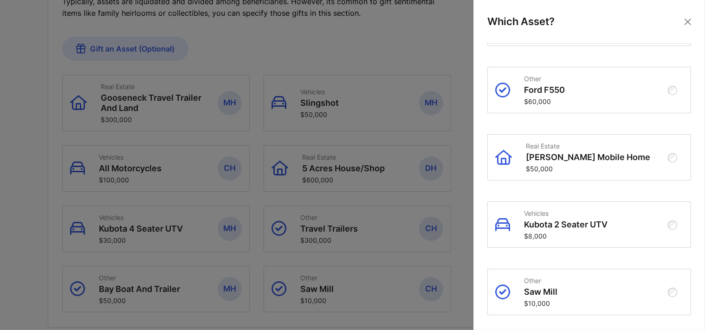
scroll to position [1495, 0]
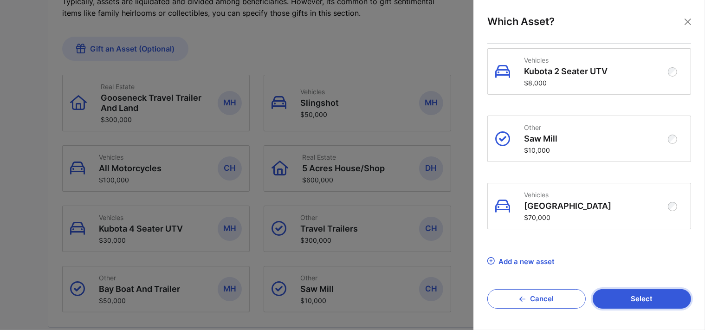
click at [622, 296] on button "Select" at bounding box center [642, 299] width 98 height 20
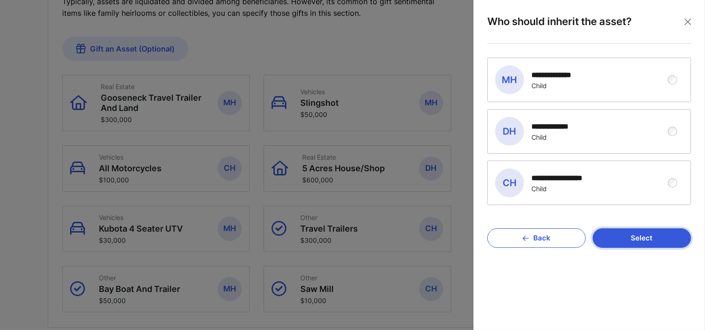
scroll to position [0, 0]
click at [567, 128] on div "**********" at bounding box center [556, 126] width 49 height 9
click at [646, 241] on button "Select" at bounding box center [642, 238] width 98 height 20
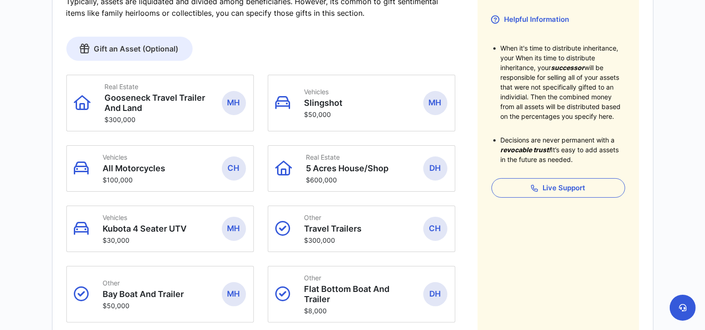
click at [137, 47] on link "Gift an Asset (Optional)" at bounding box center [129, 49] width 126 height 24
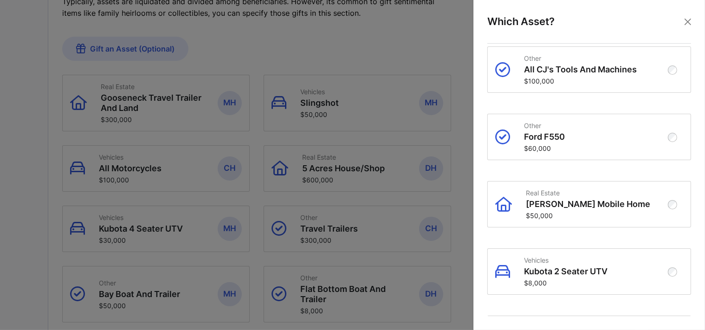
scroll to position [1337, 0]
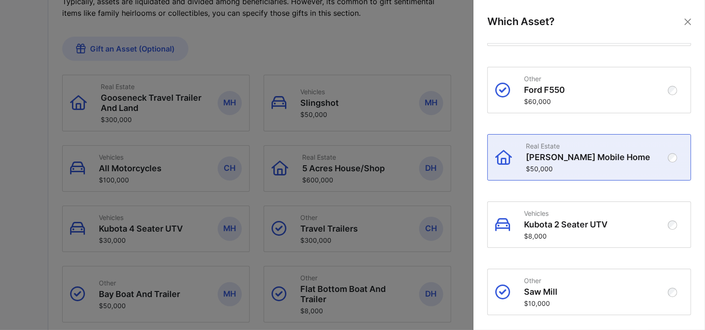
click at [620, 163] on p "Clayton Mobile Home" at bounding box center [598, 157] width 144 height 10
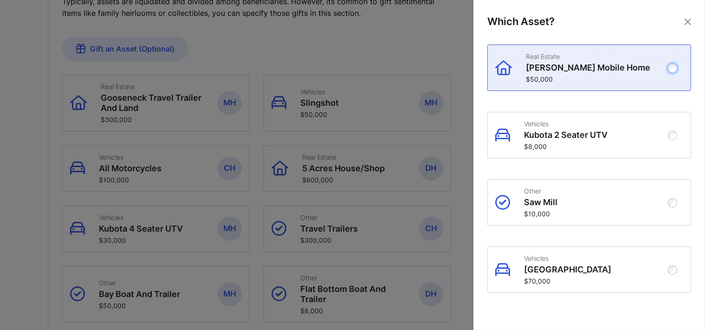
scroll to position [1444, 0]
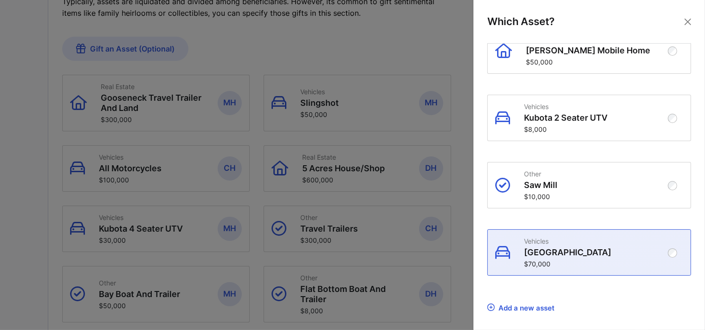
click at [607, 258] on p "King Ranch" at bounding box center [596, 253] width 145 height 10
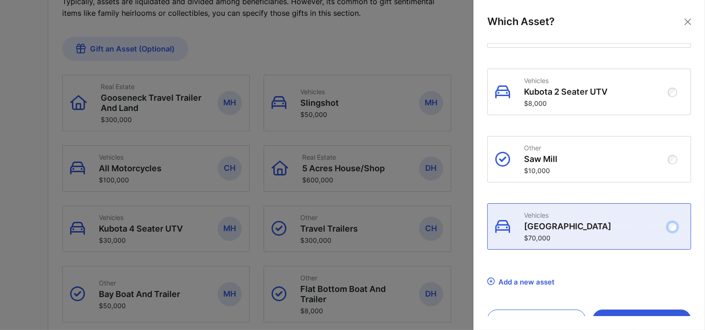
scroll to position [1495, 0]
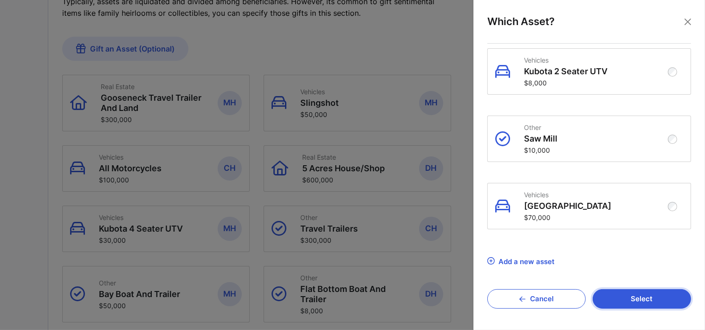
click at [614, 297] on button "Select" at bounding box center [642, 299] width 98 height 20
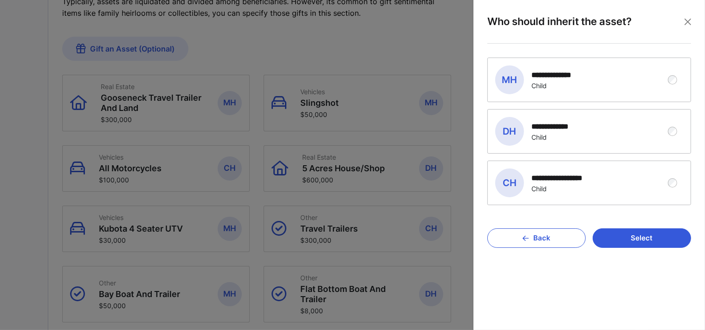
click at [574, 189] on div "Child" at bounding box center [567, 189] width 70 height 8
click at [621, 234] on button "Select" at bounding box center [642, 238] width 98 height 20
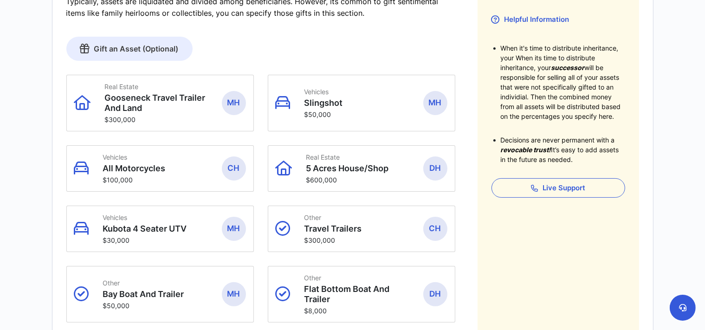
click at [115, 48] on link "Gift an Asset (Optional)" at bounding box center [129, 49] width 126 height 24
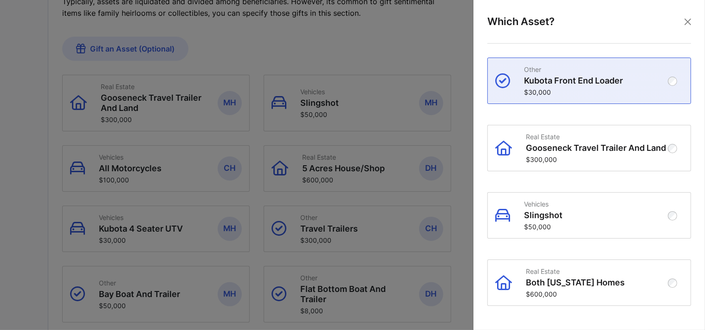
click at [580, 92] on p "$30,000" at bounding box center [596, 92] width 145 height 8
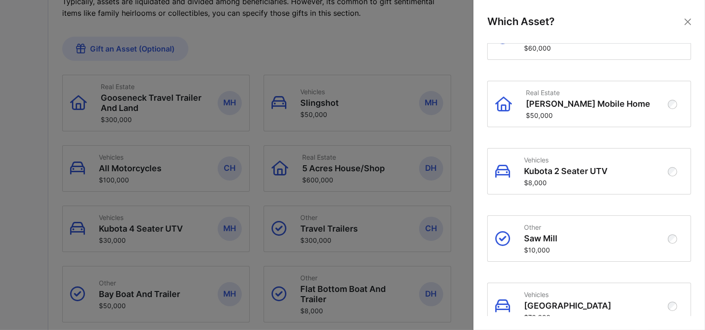
scroll to position [1495, 0]
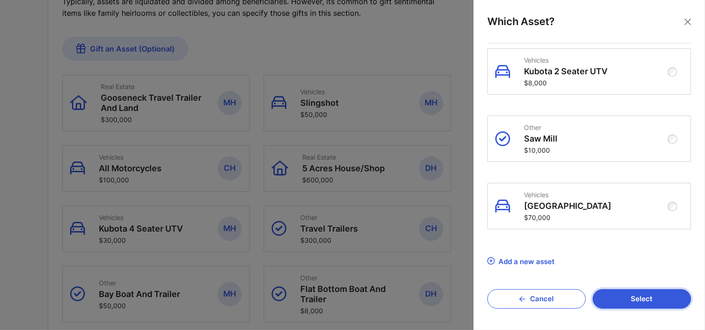
click at [623, 300] on button "Select" at bounding box center [642, 299] width 98 height 20
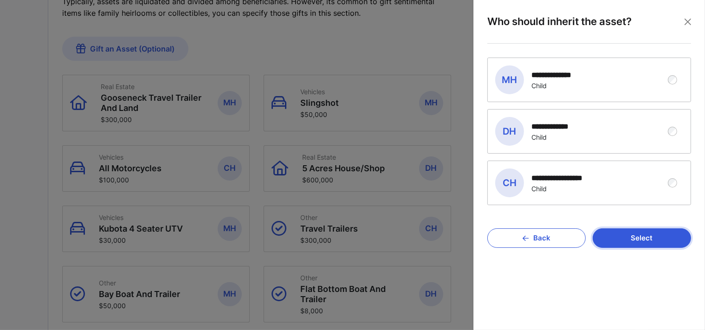
scroll to position [0, 0]
click at [564, 174] on div "**********" at bounding box center [567, 178] width 70 height 9
click at [616, 237] on button "Select" at bounding box center [642, 238] width 98 height 20
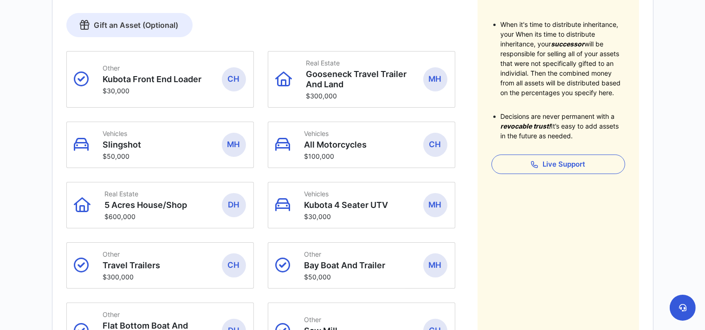
scroll to position [168, 0]
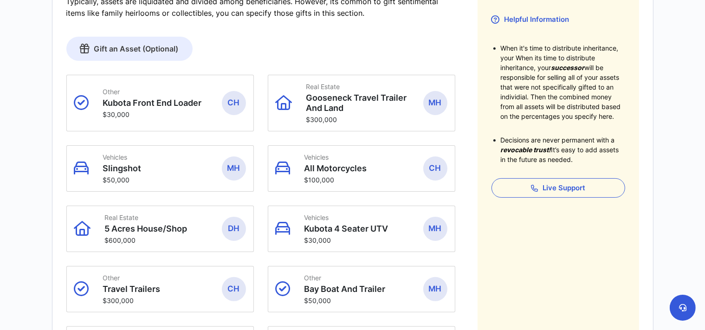
click at [127, 49] on link "Gift an Asset (Optional)" at bounding box center [129, 49] width 126 height 24
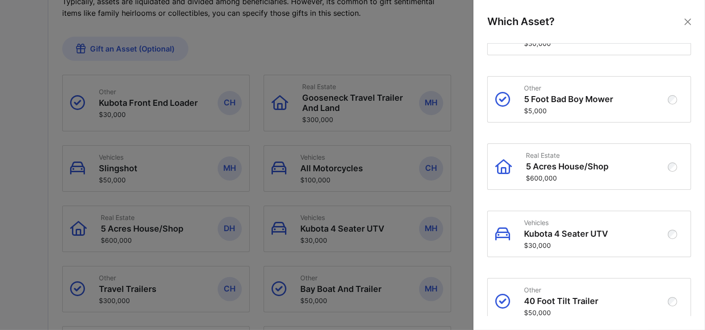
scroll to position [588, 0]
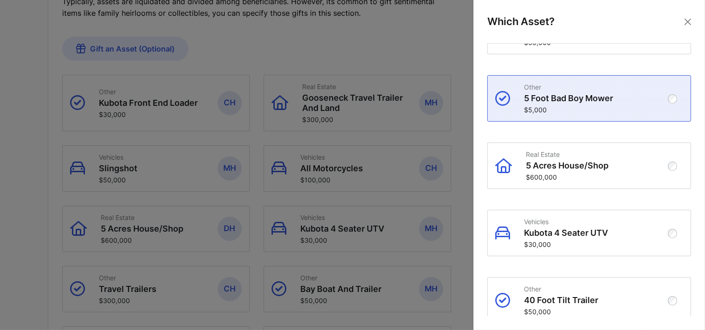
click at [594, 104] on p "5 Foot Bad Boy Mower" at bounding box center [596, 98] width 145 height 10
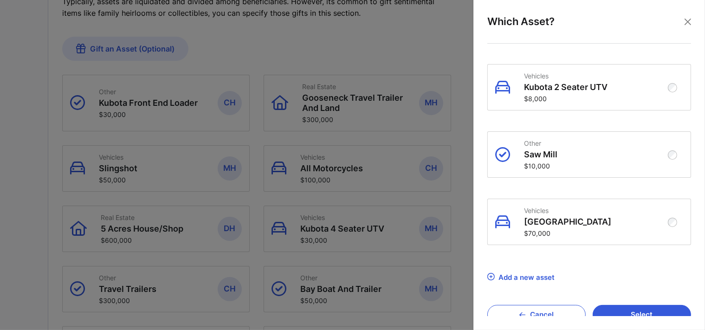
scroll to position [1495, 0]
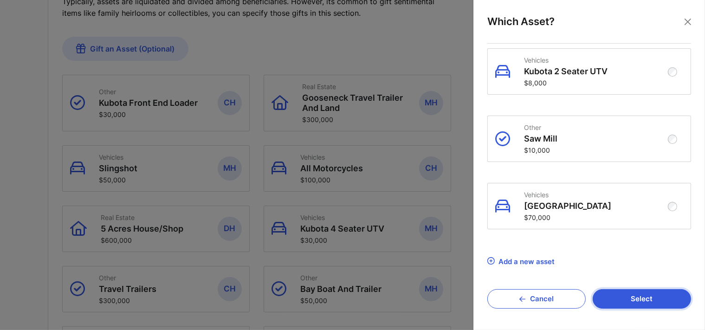
click at [610, 294] on button "Select" at bounding box center [642, 299] width 98 height 20
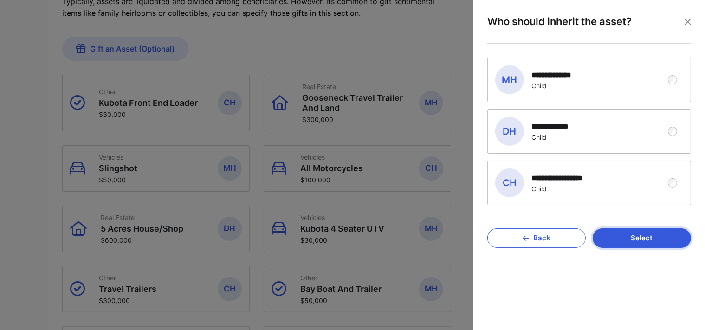
scroll to position [0, 0]
click at [562, 131] on div "**********" at bounding box center [556, 131] width 49 height 19
click at [616, 240] on button "Select" at bounding box center [642, 238] width 98 height 20
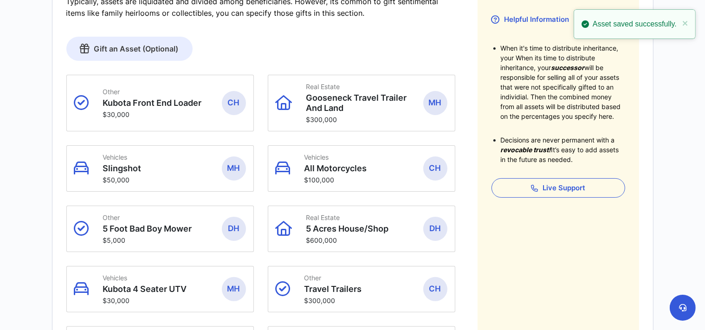
click at [111, 50] on link "Gift an Asset (Optional)" at bounding box center [129, 49] width 126 height 24
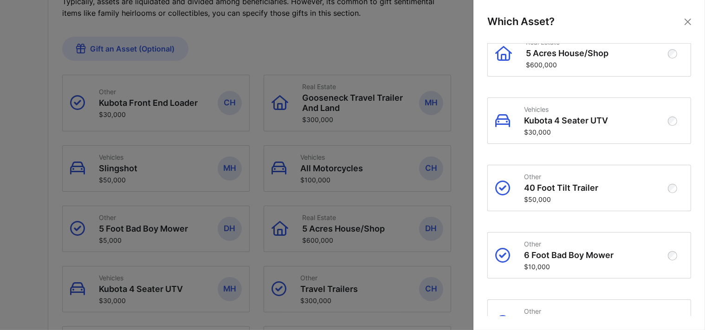
scroll to position [749, 0]
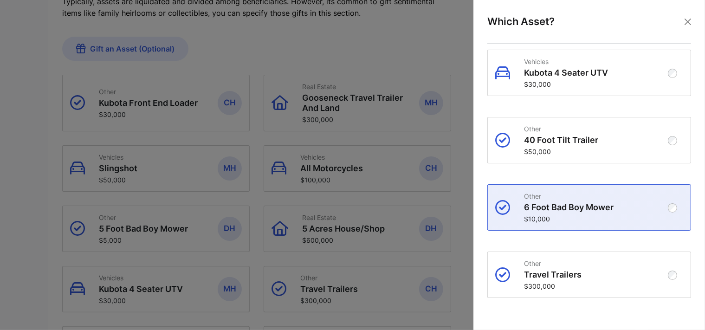
click at [543, 208] on div "Other 6 Foot Bad Boy Mower $10,000" at bounding box center [596, 207] width 145 height 31
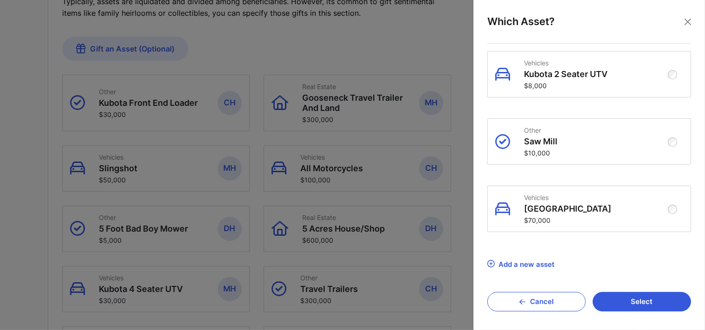
scroll to position [1495, 0]
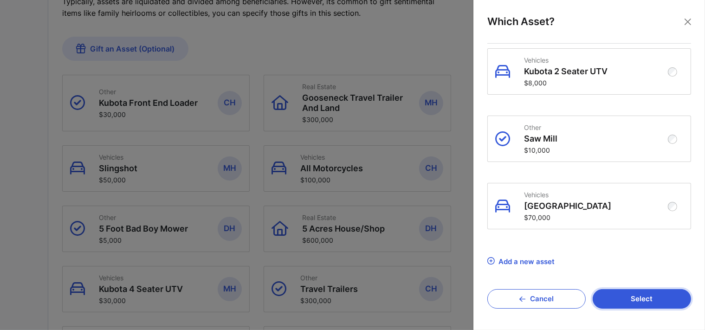
click at [639, 297] on button "Select" at bounding box center [642, 299] width 98 height 20
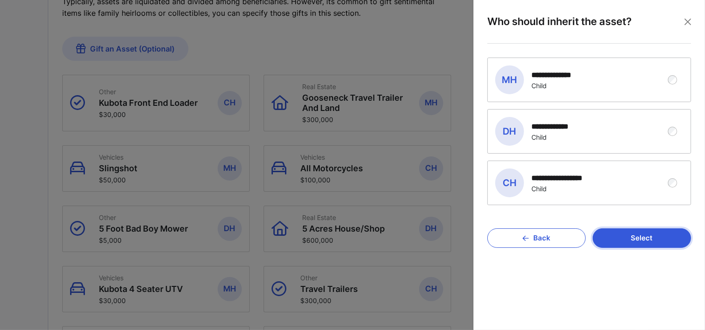
scroll to position [0, 0]
click at [554, 77] on div "**********" at bounding box center [559, 75] width 54 height 9
click at [627, 239] on button "Select" at bounding box center [642, 238] width 98 height 20
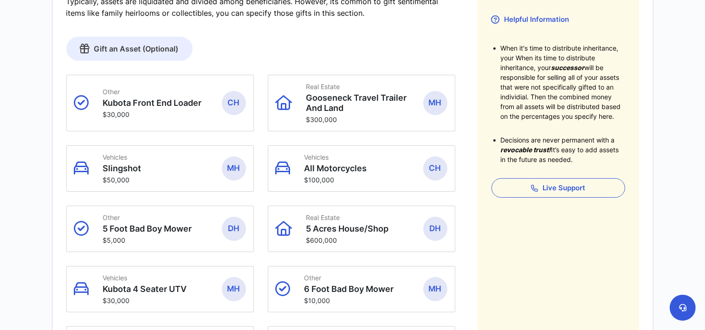
click at [163, 49] on link "Gift an Asset (Optional)" at bounding box center [129, 49] width 126 height 24
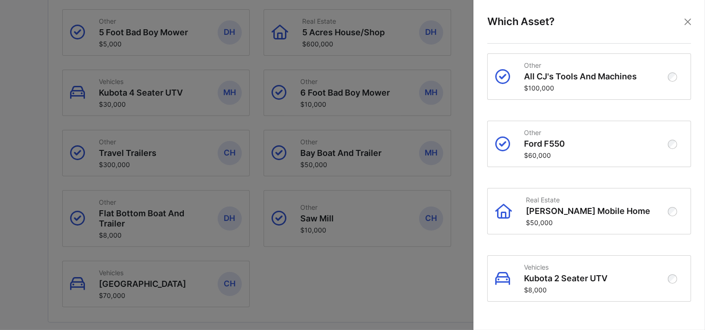
scroll to position [413, 0]
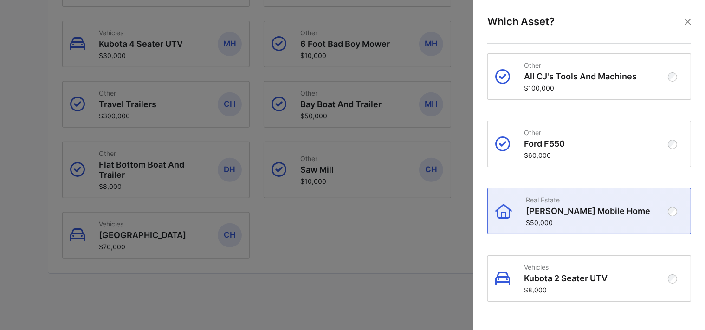
click at [583, 224] on div "Real Estate Clayton Mobile Home $50,000" at bounding box center [598, 211] width 144 height 31
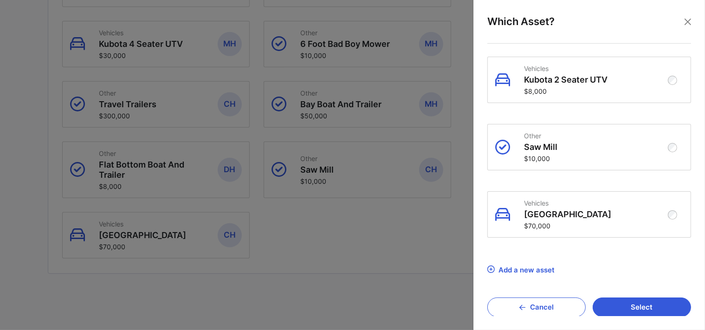
scroll to position [1495, 0]
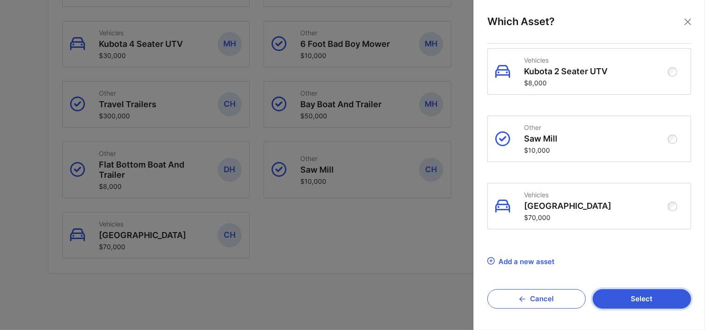
click at [612, 296] on button "Select" at bounding box center [642, 299] width 98 height 20
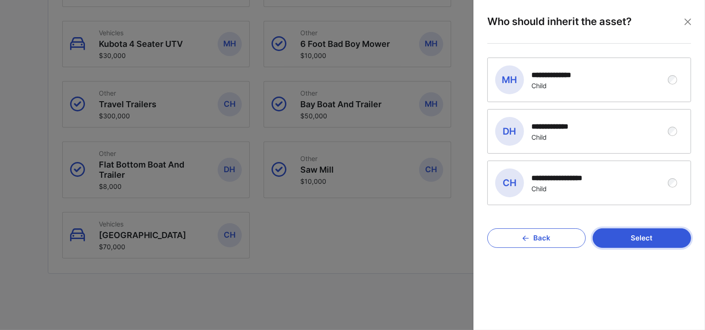
scroll to position [0, 0]
click at [579, 79] on div "**********" at bounding box center [559, 75] width 54 height 9
click at [631, 243] on button "Select" at bounding box center [642, 238] width 98 height 20
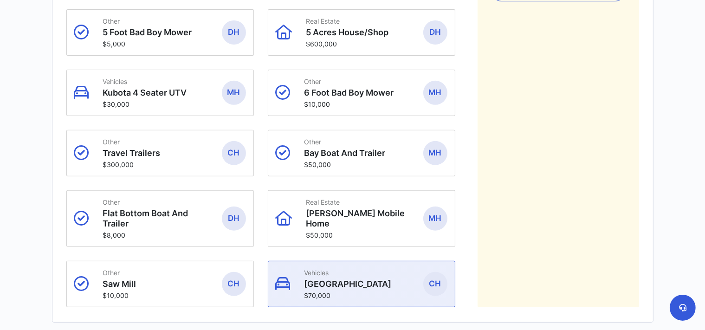
scroll to position [459, 0]
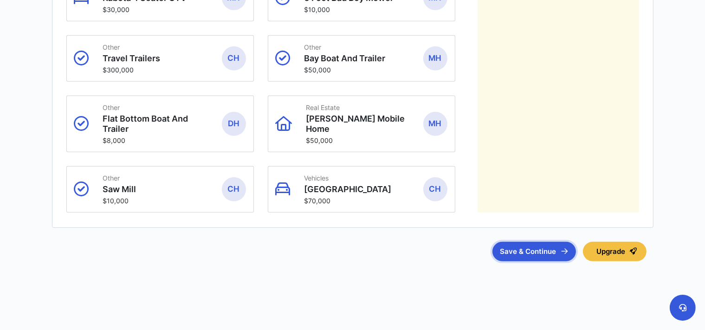
click at [527, 255] on button "Save & Continue" at bounding box center [535, 252] width 84 height 20
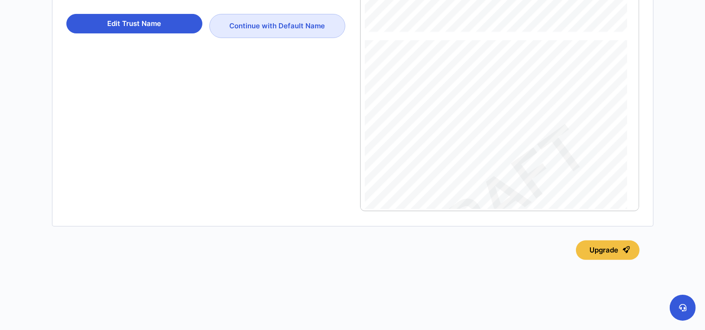
scroll to position [16585, 0]
drag, startPoint x: 443, startPoint y: 51, endPoint x: 470, endPoint y: 54, distance: 27.1
copy div "Ford F550 - Other - $60,000.00 Clayton Mobile Home - Real Estate - $50,000.00 K…"
click at [594, 123] on div "Ford F550 - Other - $60,000.00 Clayton Mobile Home - Real Estate - $50,000.00 K…" at bounding box center [491, 96] width 252 height 326
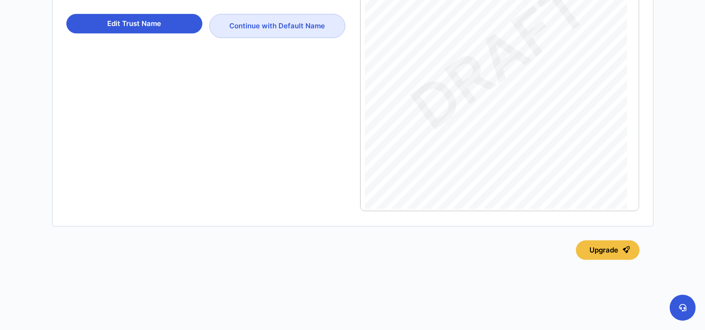
scroll to position [17326, 0]
drag, startPoint x: 599, startPoint y: 153, endPoint x: 588, endPoint y: 152, distance: 11.2
click at [588, 152] on div "In accordance with the Article 1.1 of this Declaration of Trust, the Trustor(s)…" at bounding box center [491, 7] width 252 height 326
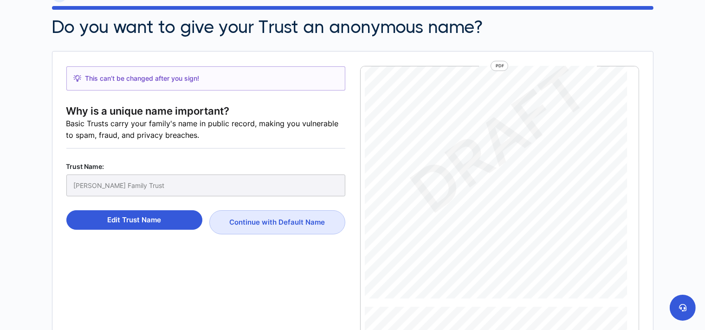
click at [348, 160] on div "This can’t be changed after you sign! Why is a unique name important? Basic Tru…" at bounding box center [352, 236] width 573 height 341
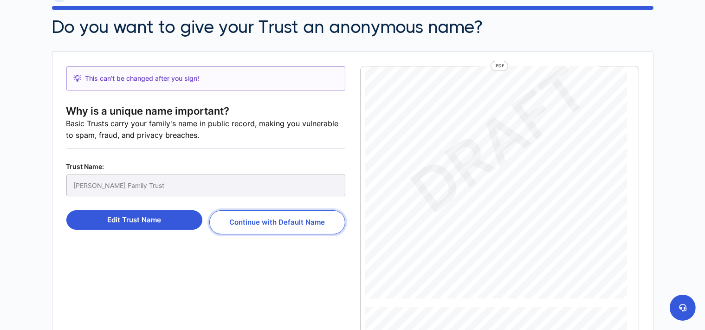
click at [299, 222] on button "Continue with Default Name" at bounding box center [277, 222] width 136 height 24
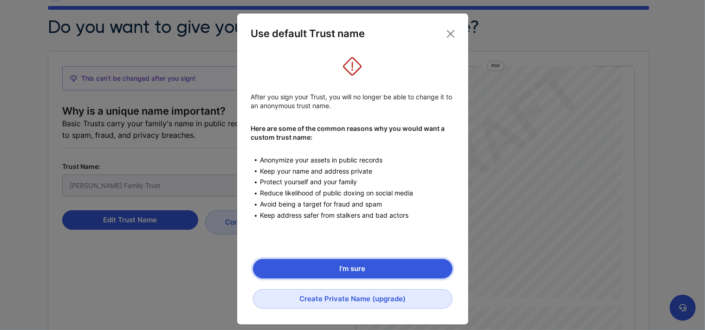
click at [315, 265] on button "I’m sure" at bounding box center [353, 269] width 200 height 20
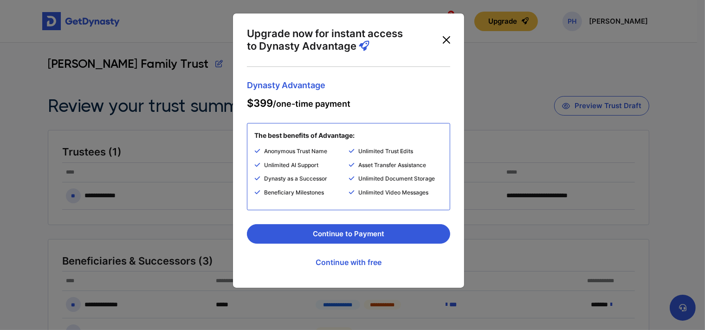
click at [449, 39] on button "Close" at bounding box center [446, 40] width 15 height 15
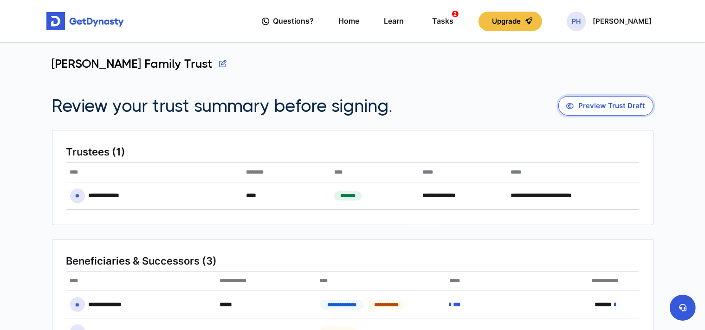
click at [596, 105] on button "Preview Trust Draft" at bounding box center [606, 106] width 95 height 20
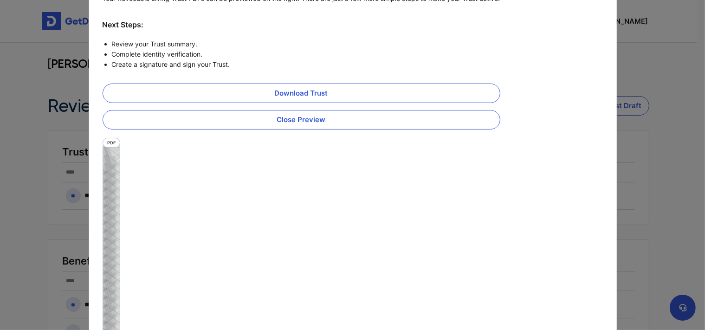
scroll to position [53, 0]
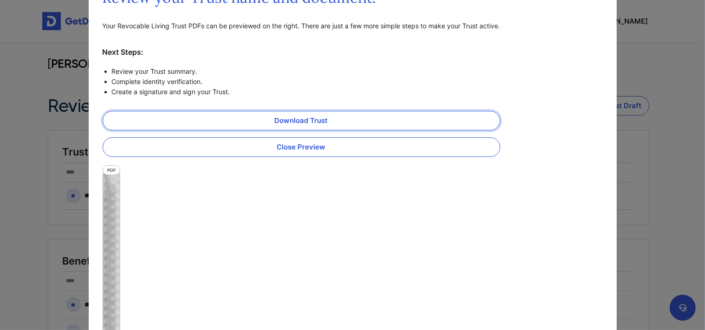
click at [326, 117] on link "Download Trust" at bounding box center [302, 121] width 398 height 20
click at [419, 147] on button "Close Preview" at bounding box center [302, 147] width 398 height 20
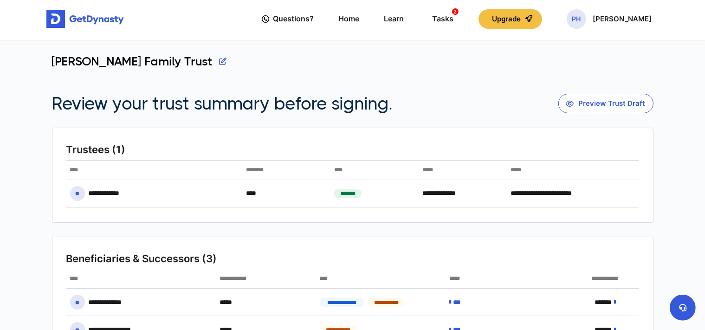
scroll to position [0, 0]
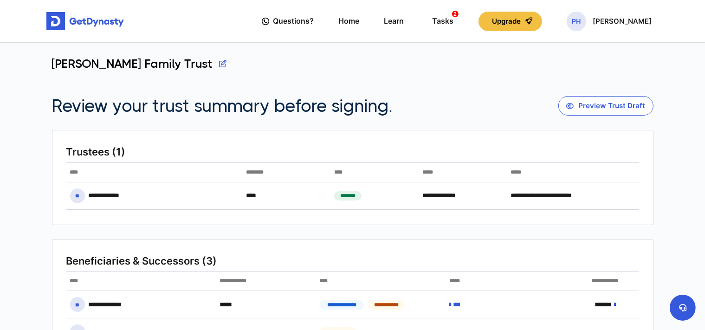
click at [371, 81] on div "Horton Family Trust" at bounding box center [353, 71] width 602 height 28
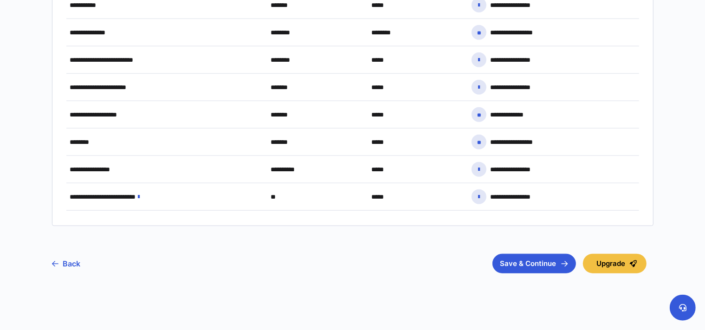
scroll to position [946, 0]
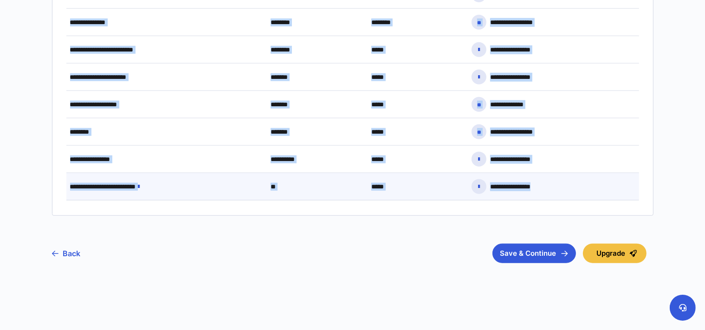
drag, startPoint x: 52, startPoint y: 65, endPoint x: 541, endPoint y: 185, distance: 504.2
copy article "**********"
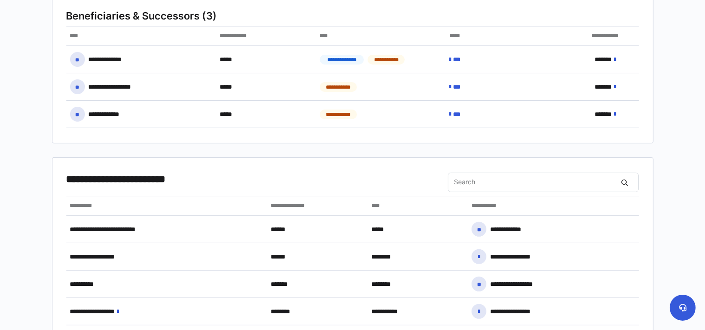
scroll to position [392, 0]
